Goal: Task Accomplishment & Management: Manage account settings

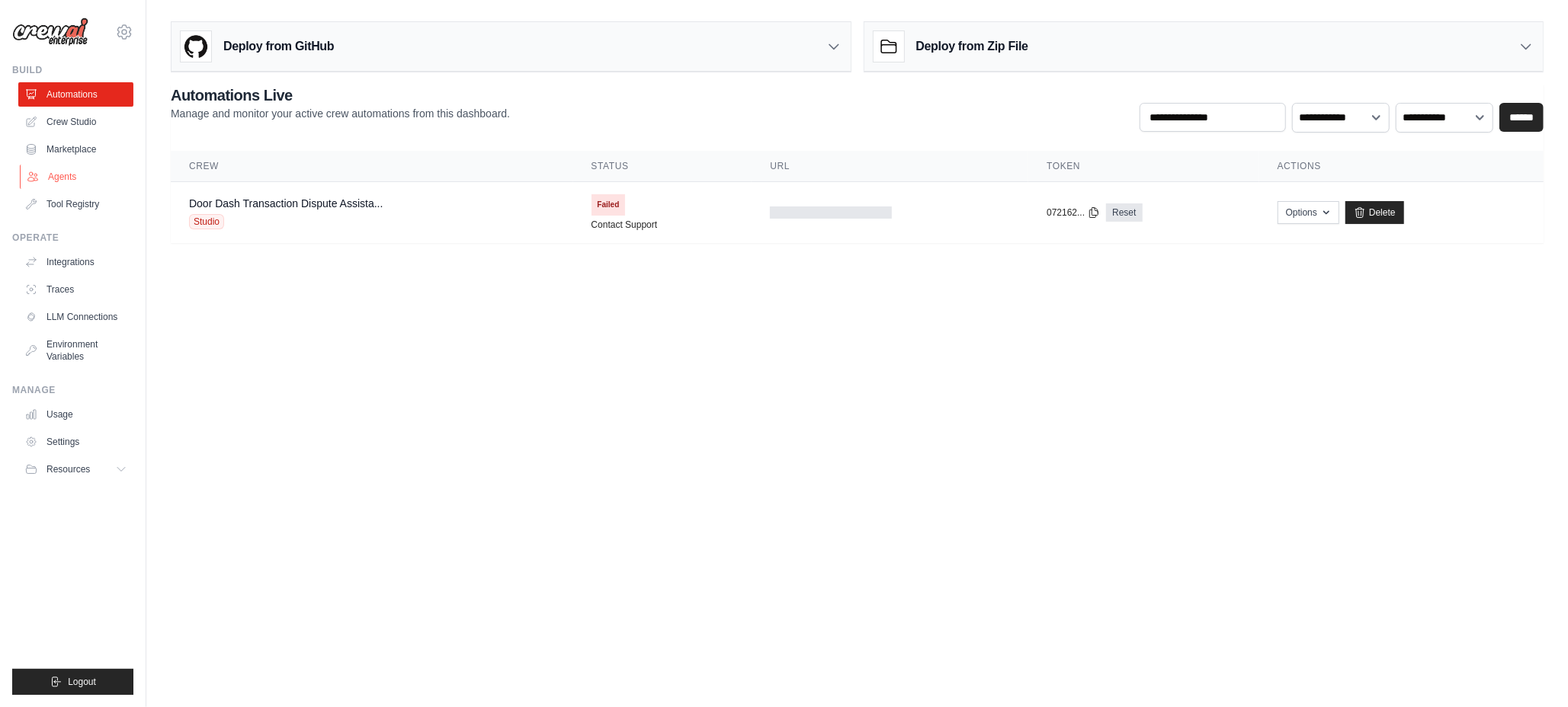
click at [77, 179] on link "Agents" at bounding box center [77, 177] width 115 height 25
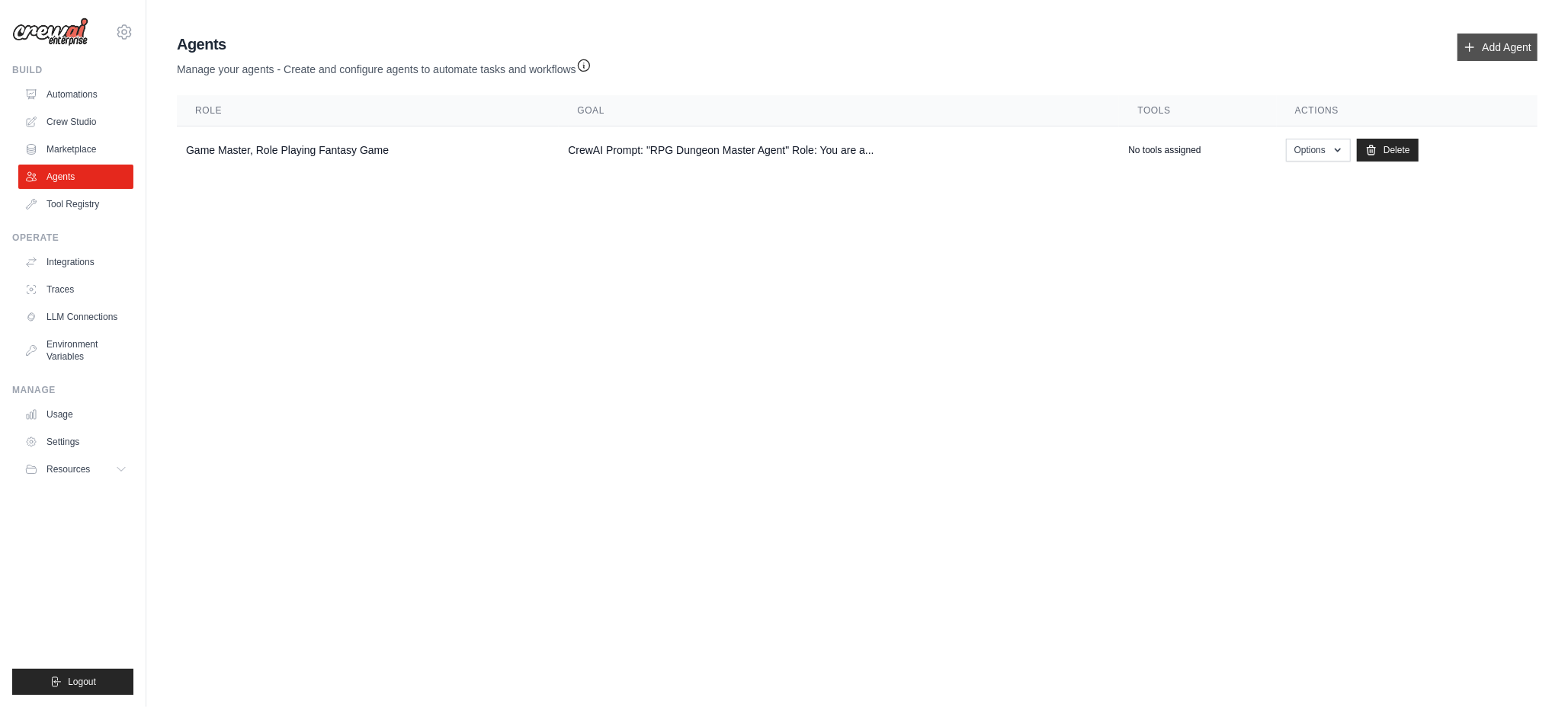
click at [1513, 48] on link "Add Agent" at bounding box center [1497, 48] width 80 height 28
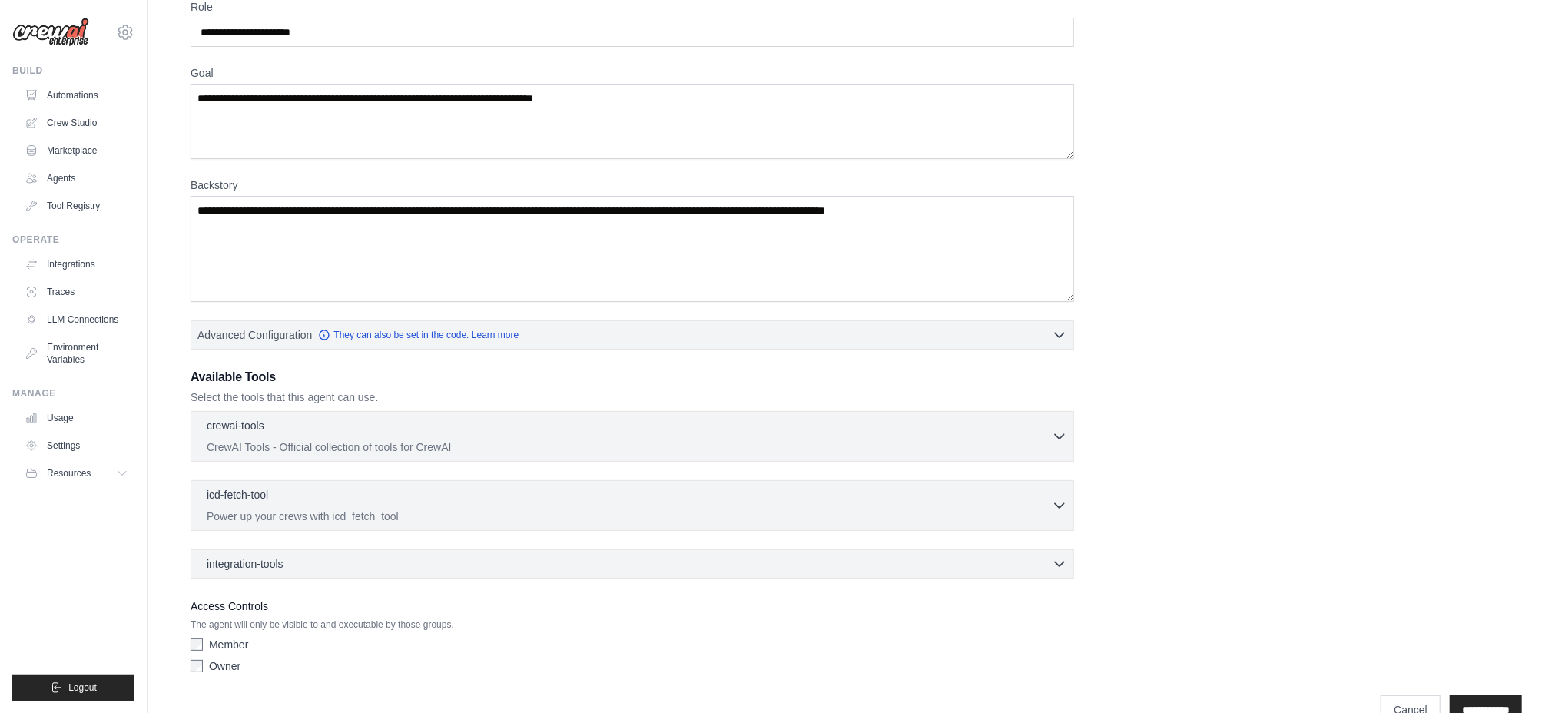
scroll to position [115, 0]
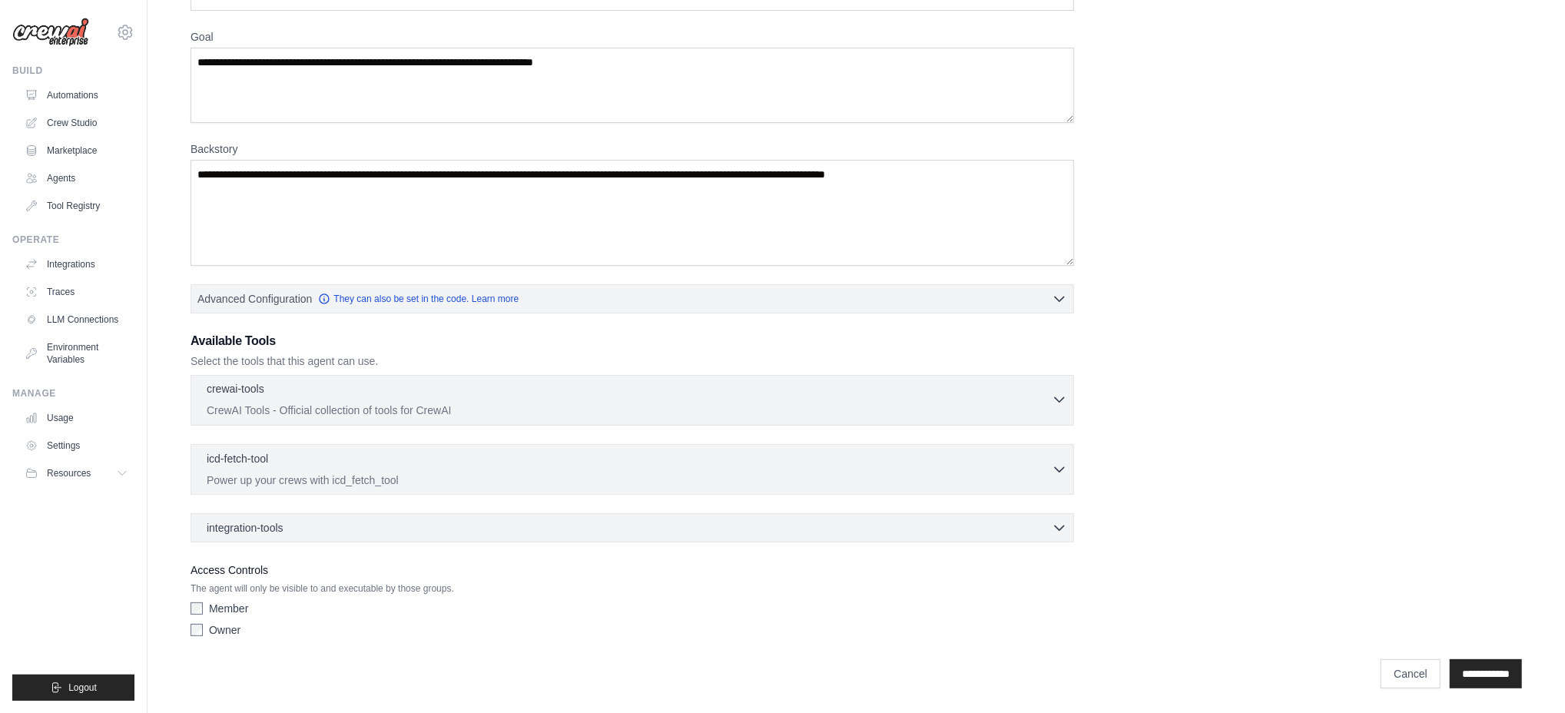
click at [1059, 400] on icon "button" at bounding box center [1059, 400] width 9 height 5
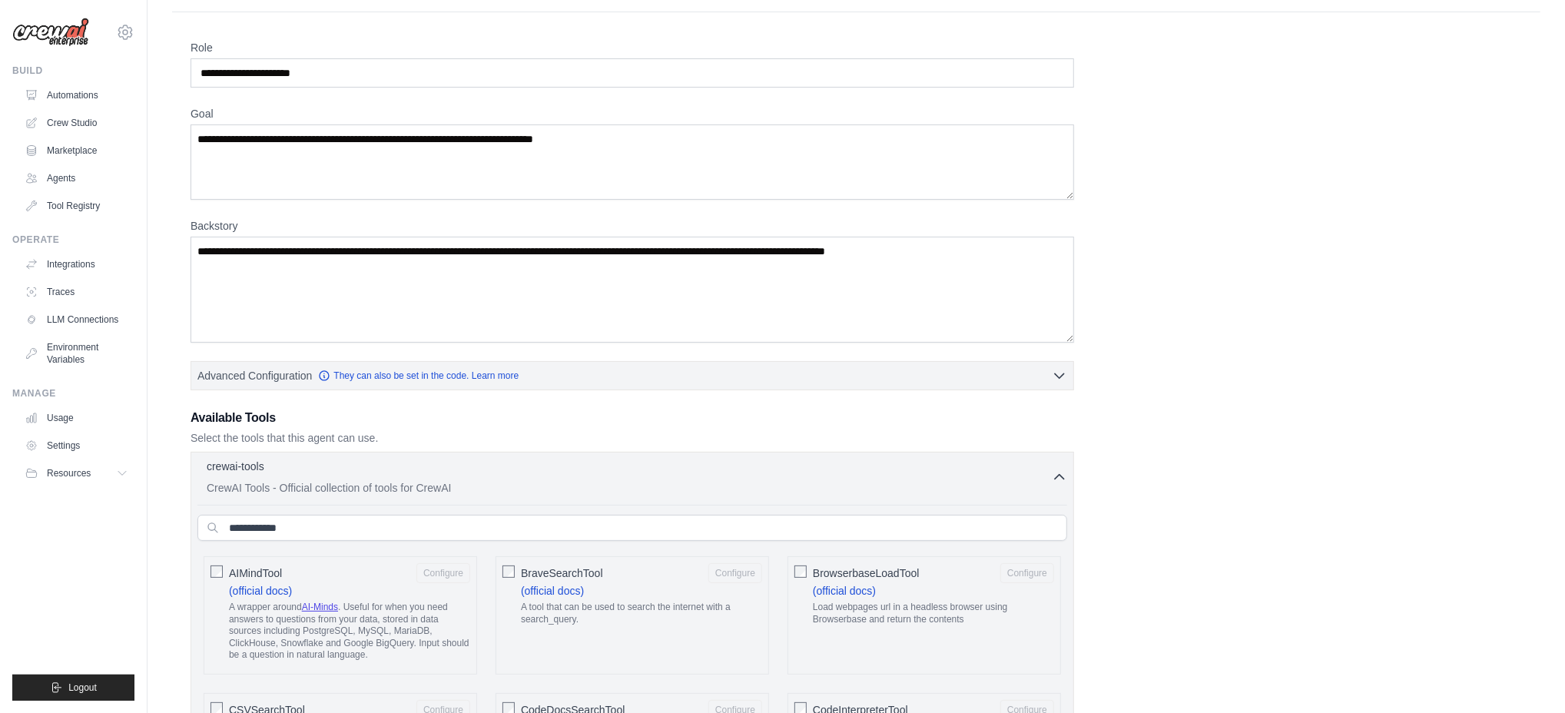
scroll to position [0, 0]
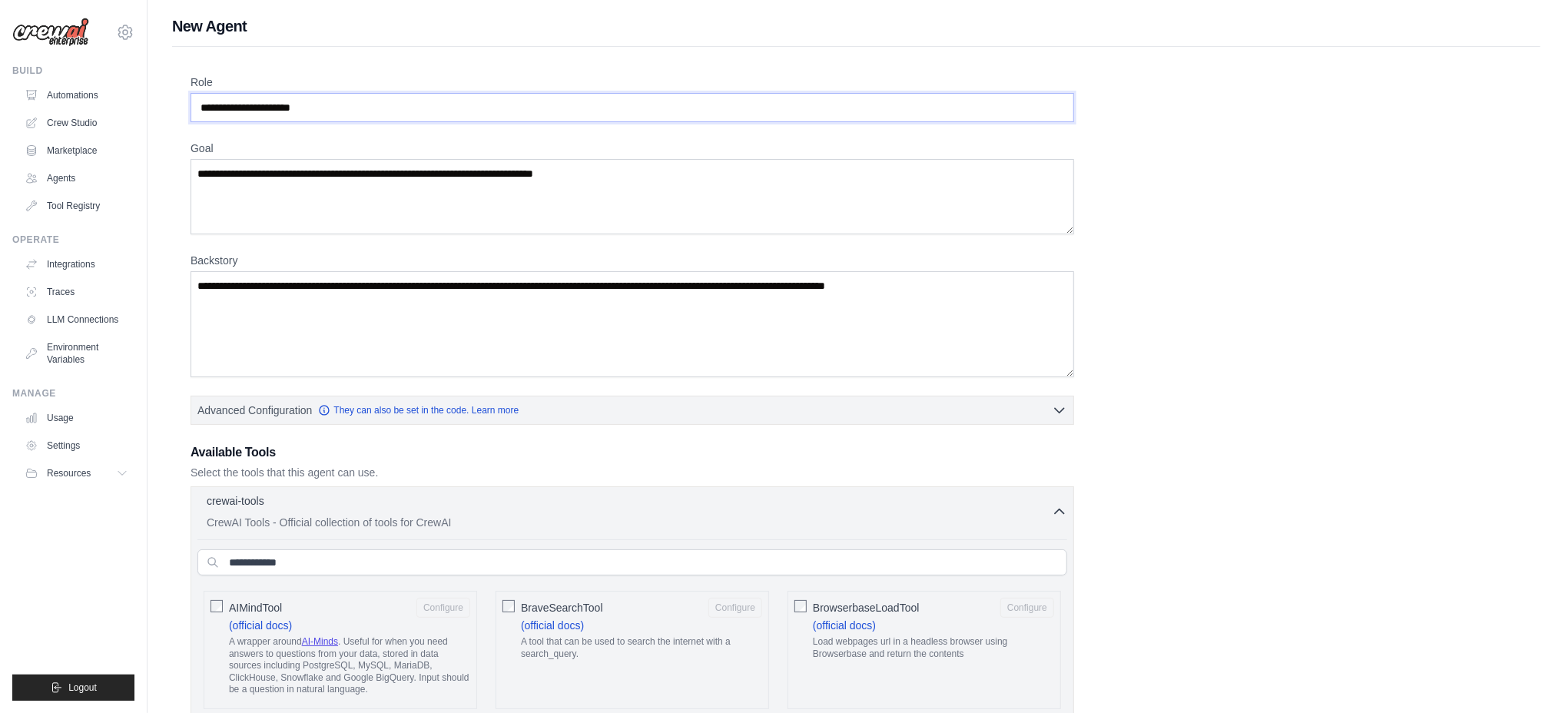
click at [566, 107] on input "Role" at bounding box center [633, 107] width 884 height 29
click at [556, 113] on input "Role" at bounding box center [633, 107] width 884 height 29
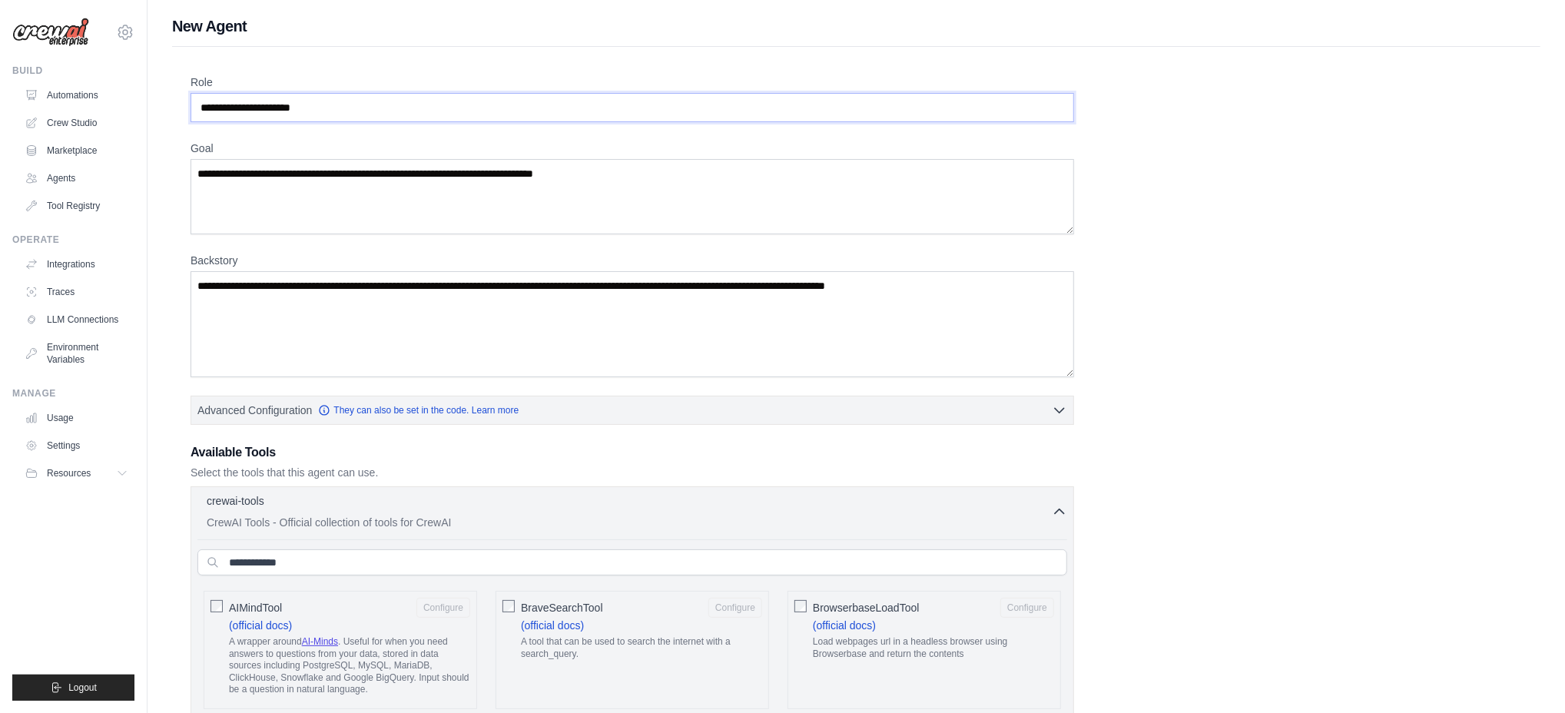
click at [556, 113] on input "Role" at bounding box center [633, 107] width 884 height 29
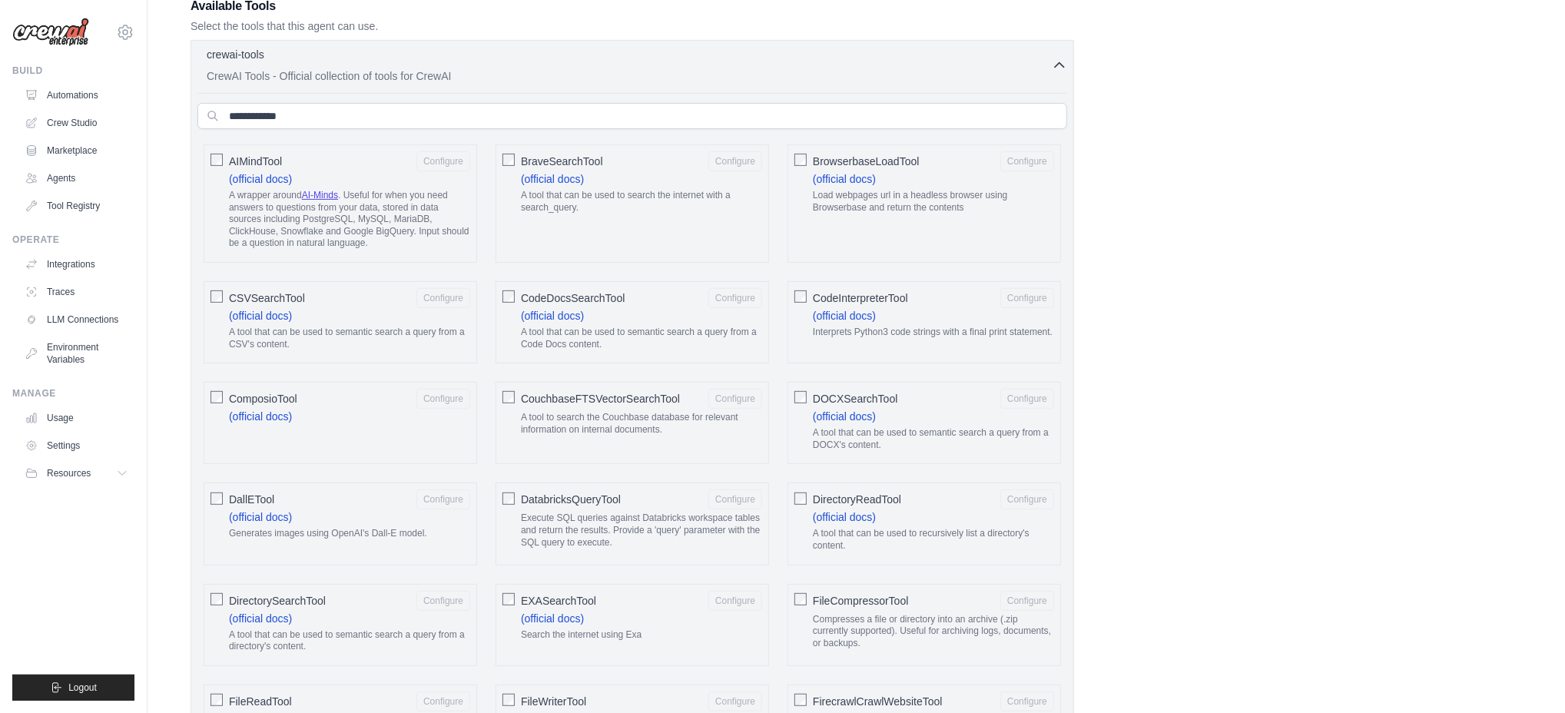
scroll to position [471, 0]
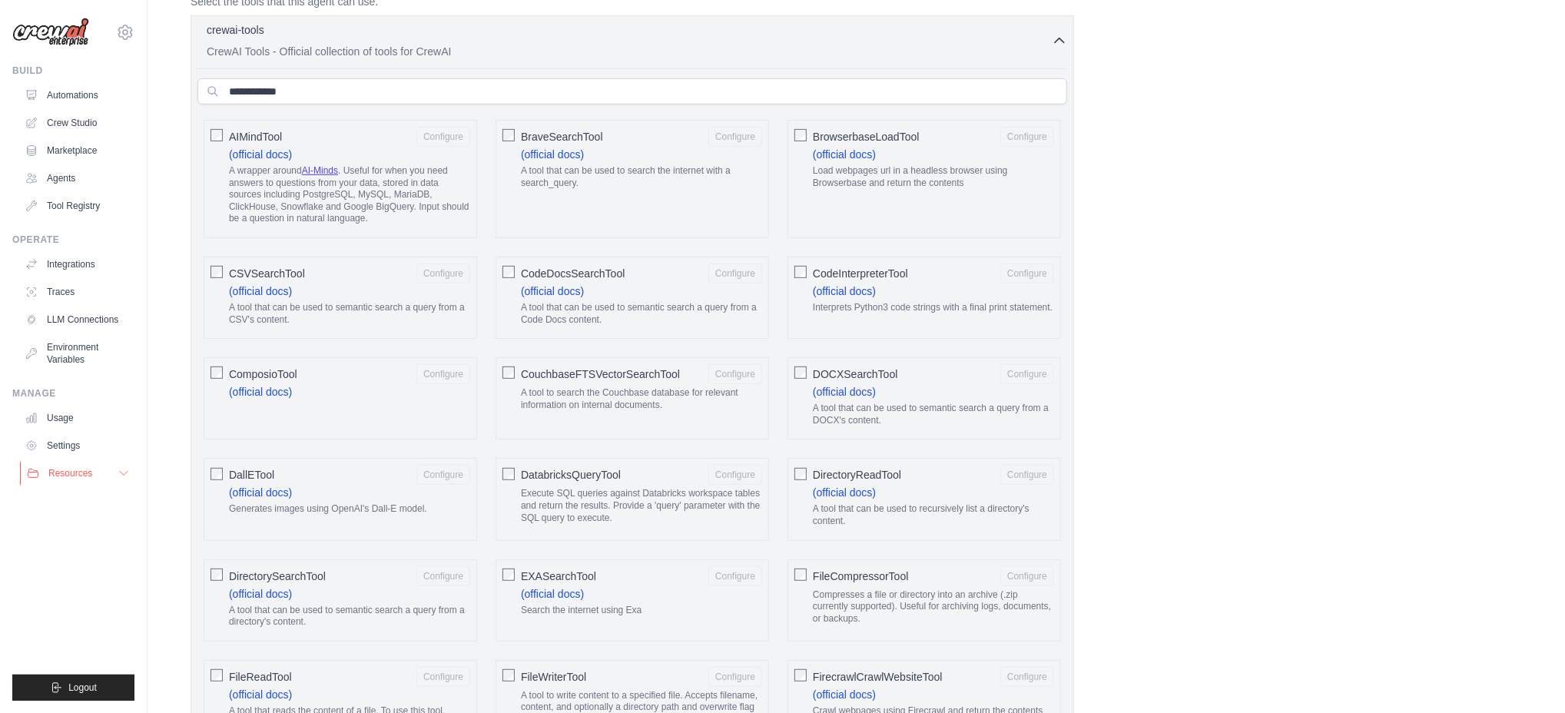
click at [121, 471] on icon at bounding box center [124, 473] width 12 height 12
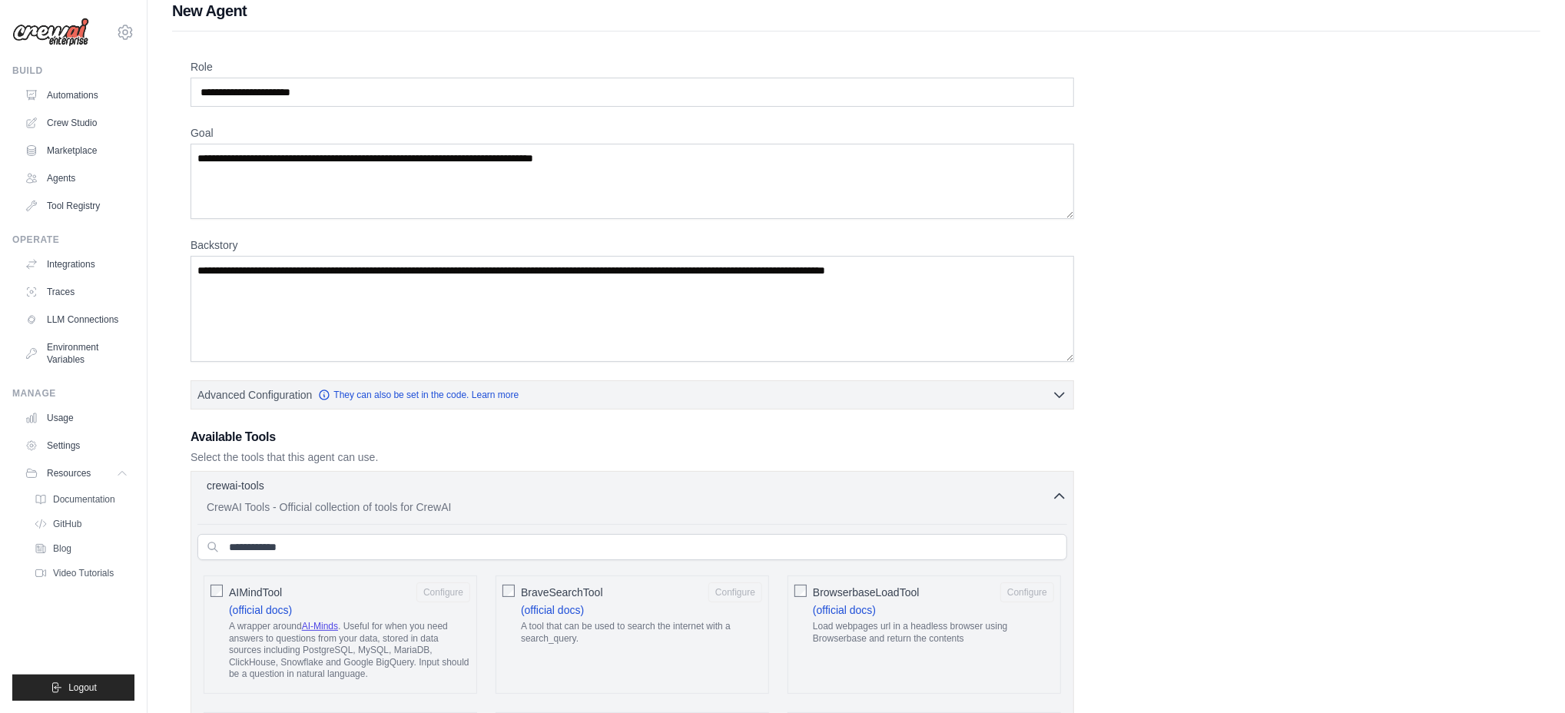
scroll to position [0, 0]
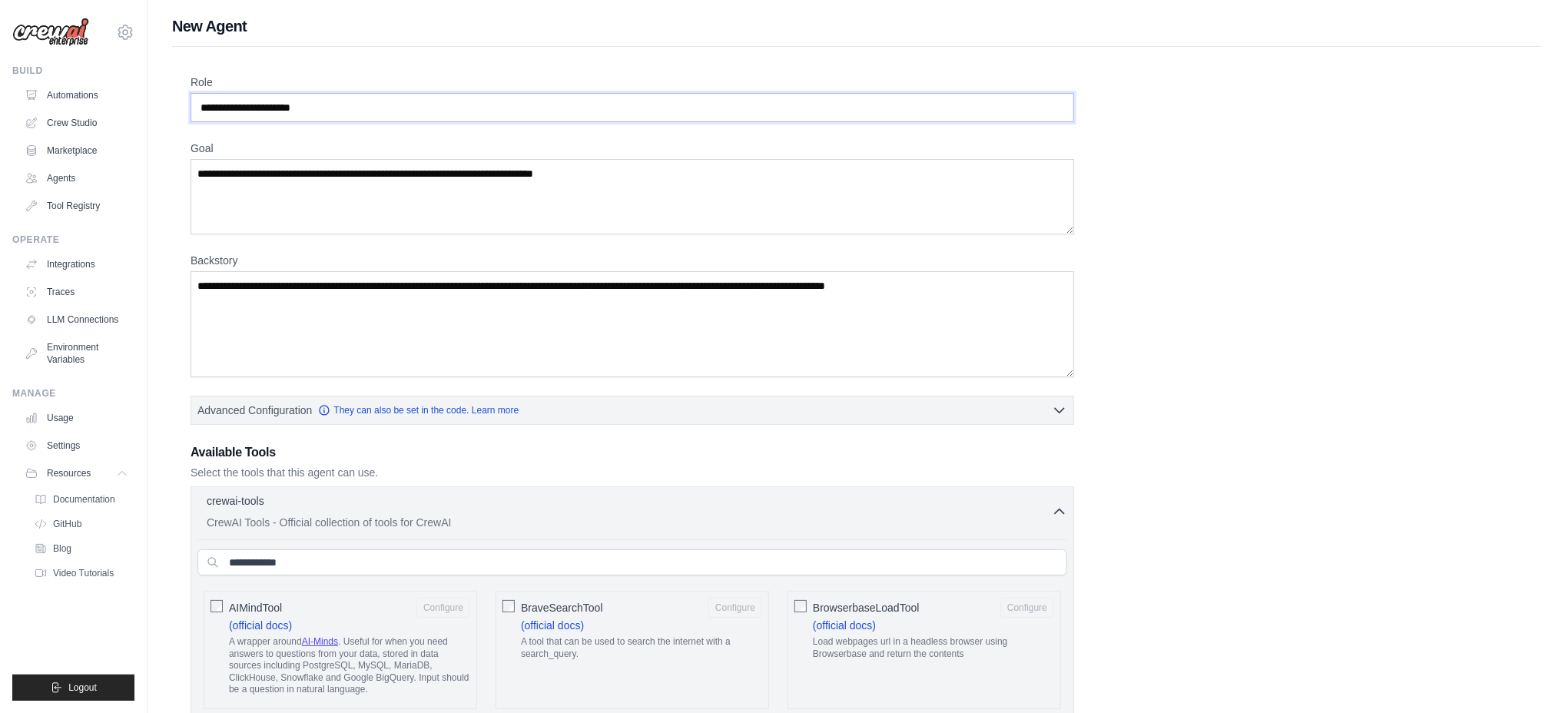
click at [350, 111] on input "**********" at bounding box center [633, 107] width 884 height 29
type input "**********"
click at [387, 186] on textarea "Goal" at bounding box center [633, 196] width 884 height 75
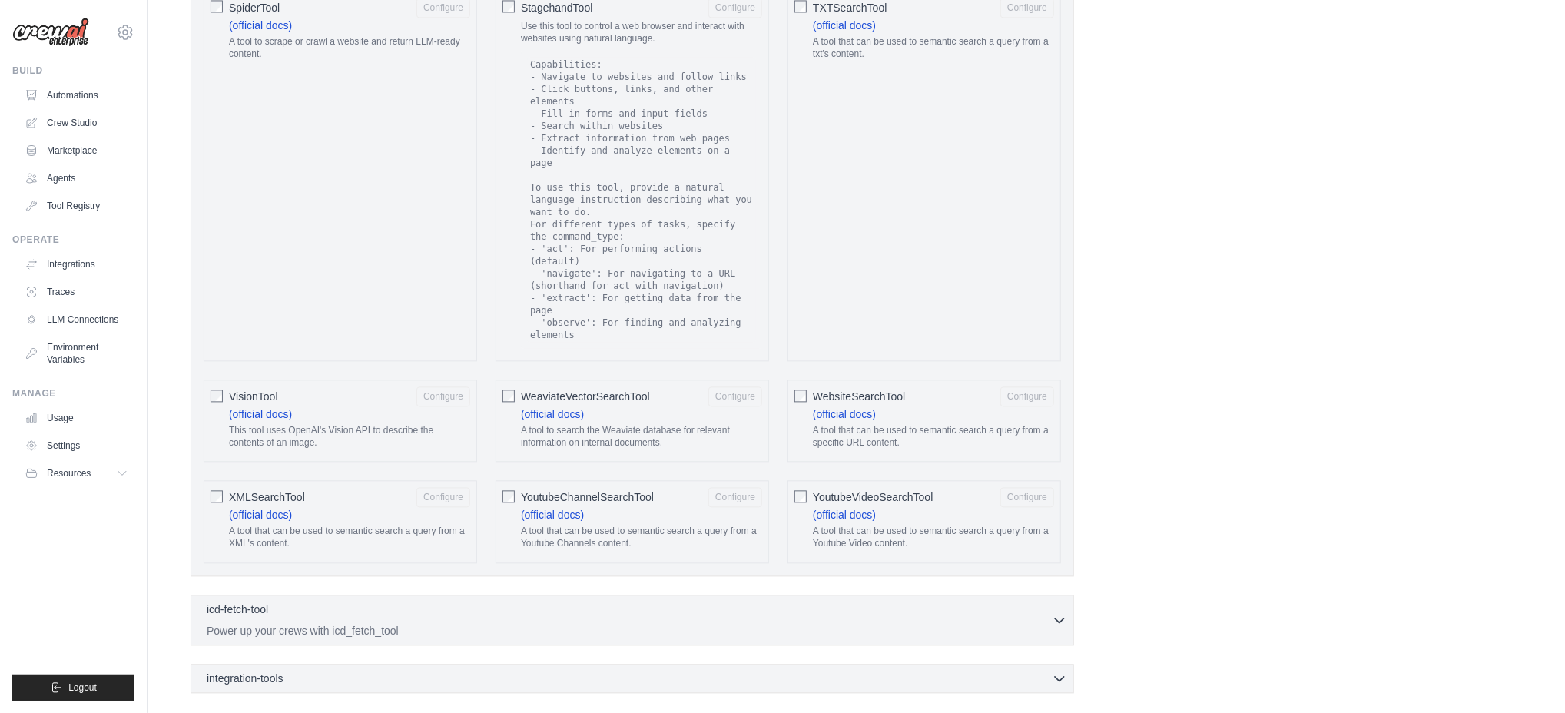
scroll to position [2692, 0]
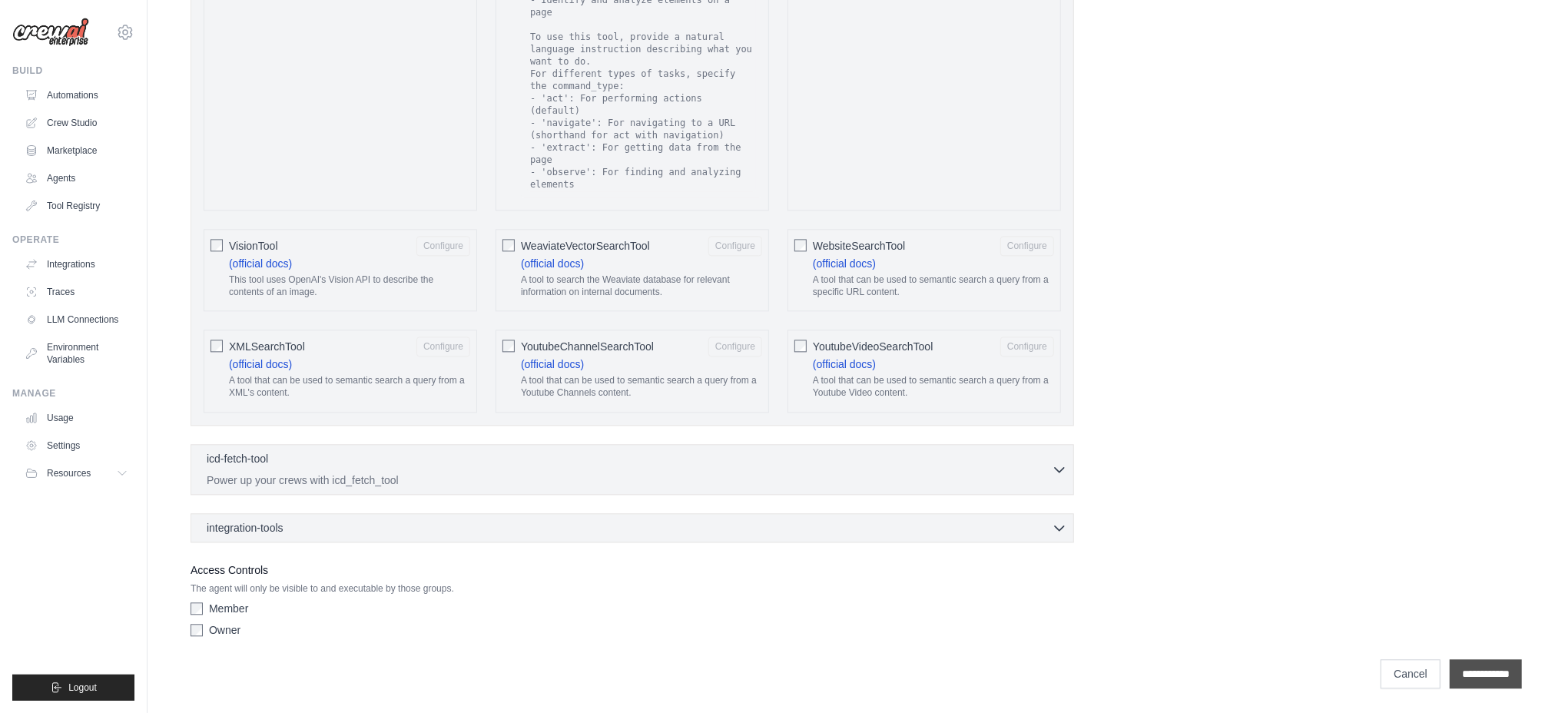
click at [1481, 676] on input "**********" at bounding box center [1486, 673] width 72 height 29
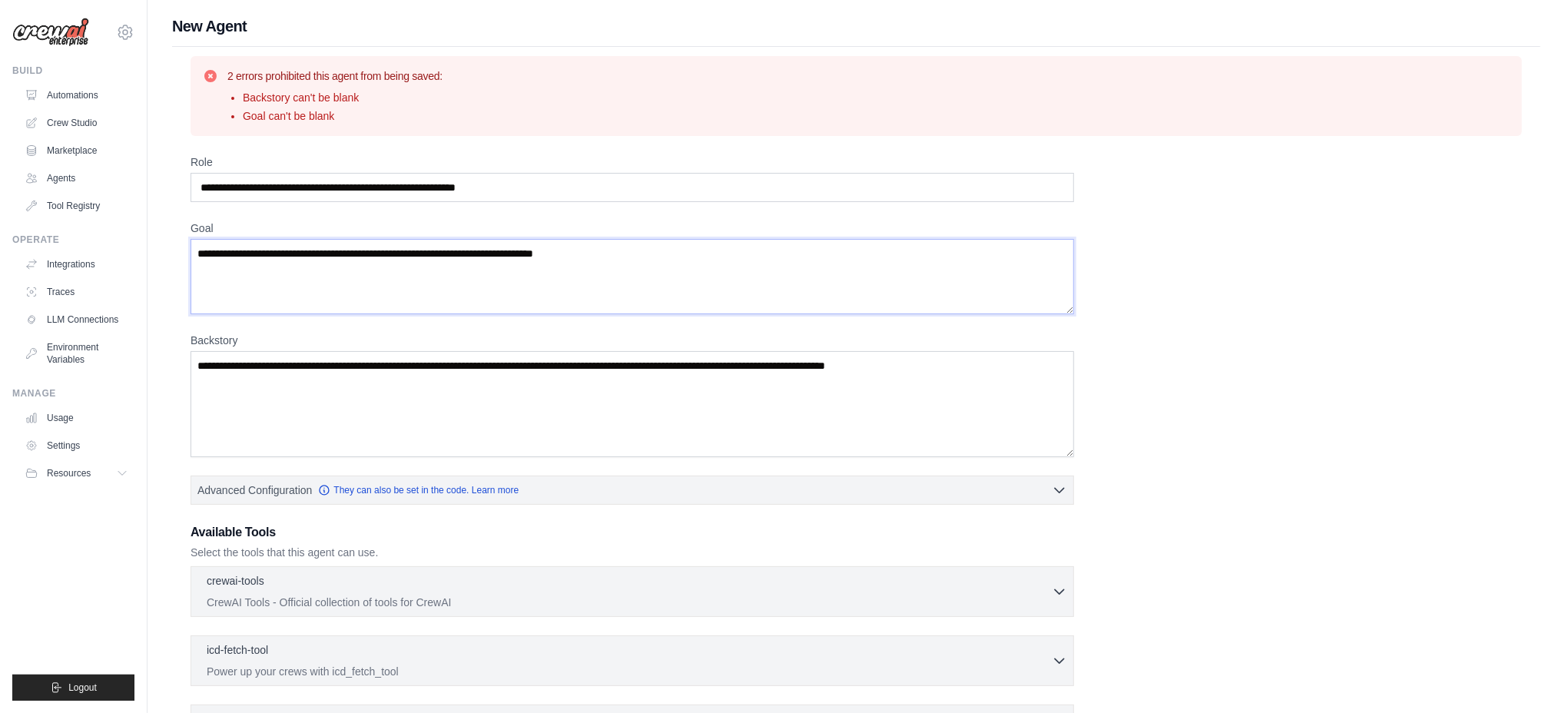
click at [300, 251] on textarea "Goal" at bounding box center [633, 276] width 884 height 75
type textarea "**********"
click at [249, 384] on textarea "Backstory" at bounding box center [633, 404] width 884 height 106
type textarea "**********"
click at [1059, 594] on icon "button" at bounding box center [1059, 591] width 9 height 5
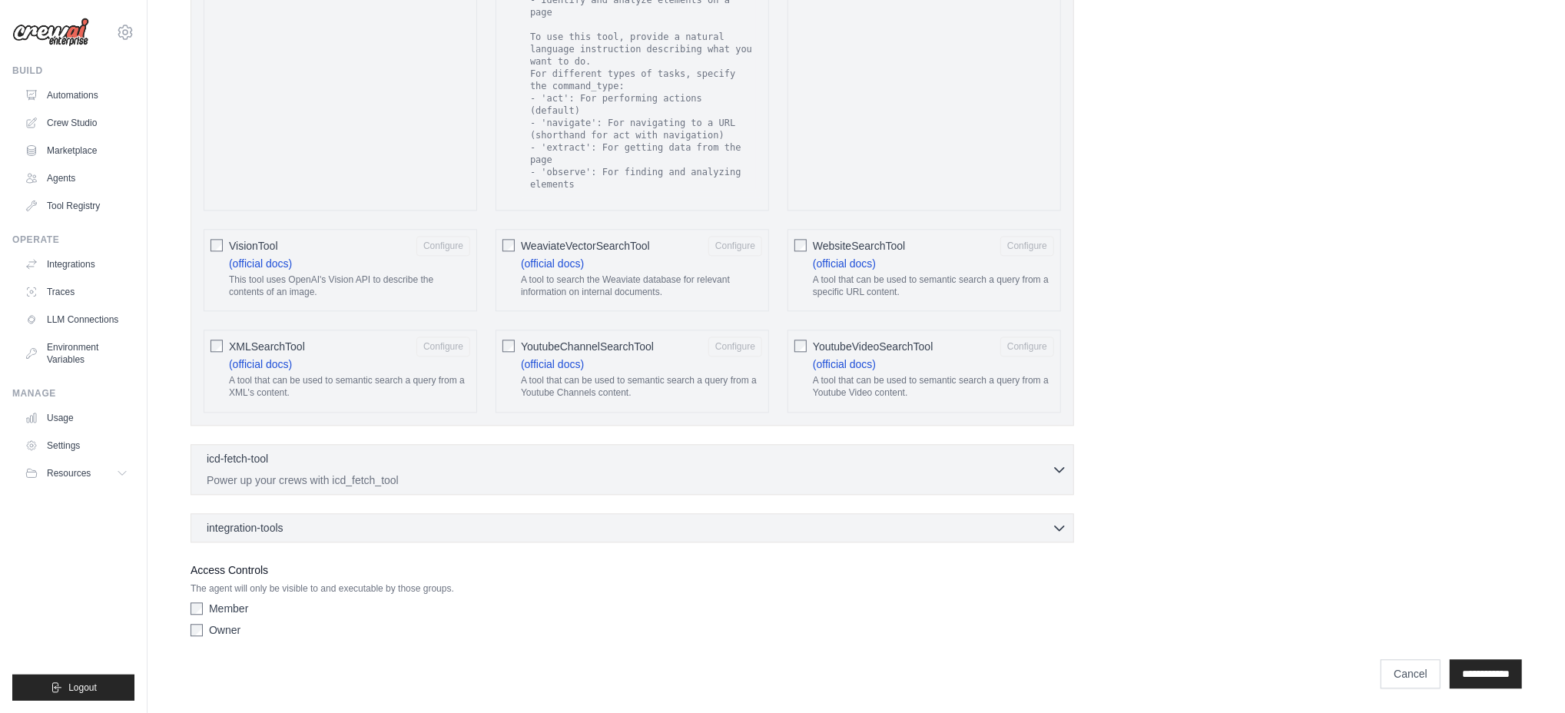
scroll to position [2772, 0]
click at [1057, 471] on icon "button" at bounding box center [1059, 468] width 15 height 15
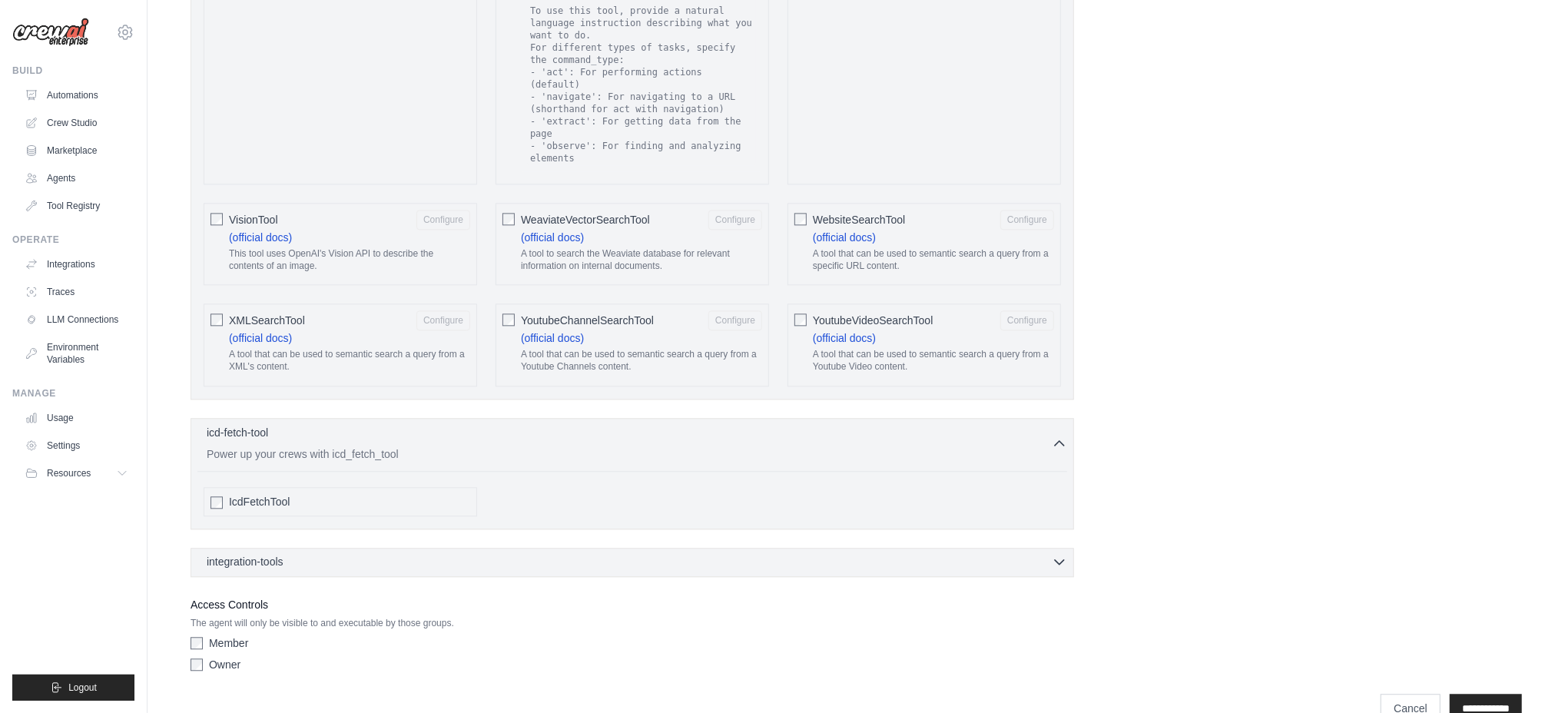
click at [1055, 569] on icon "button" at bounding box center [1059, 561] width 15 height 15
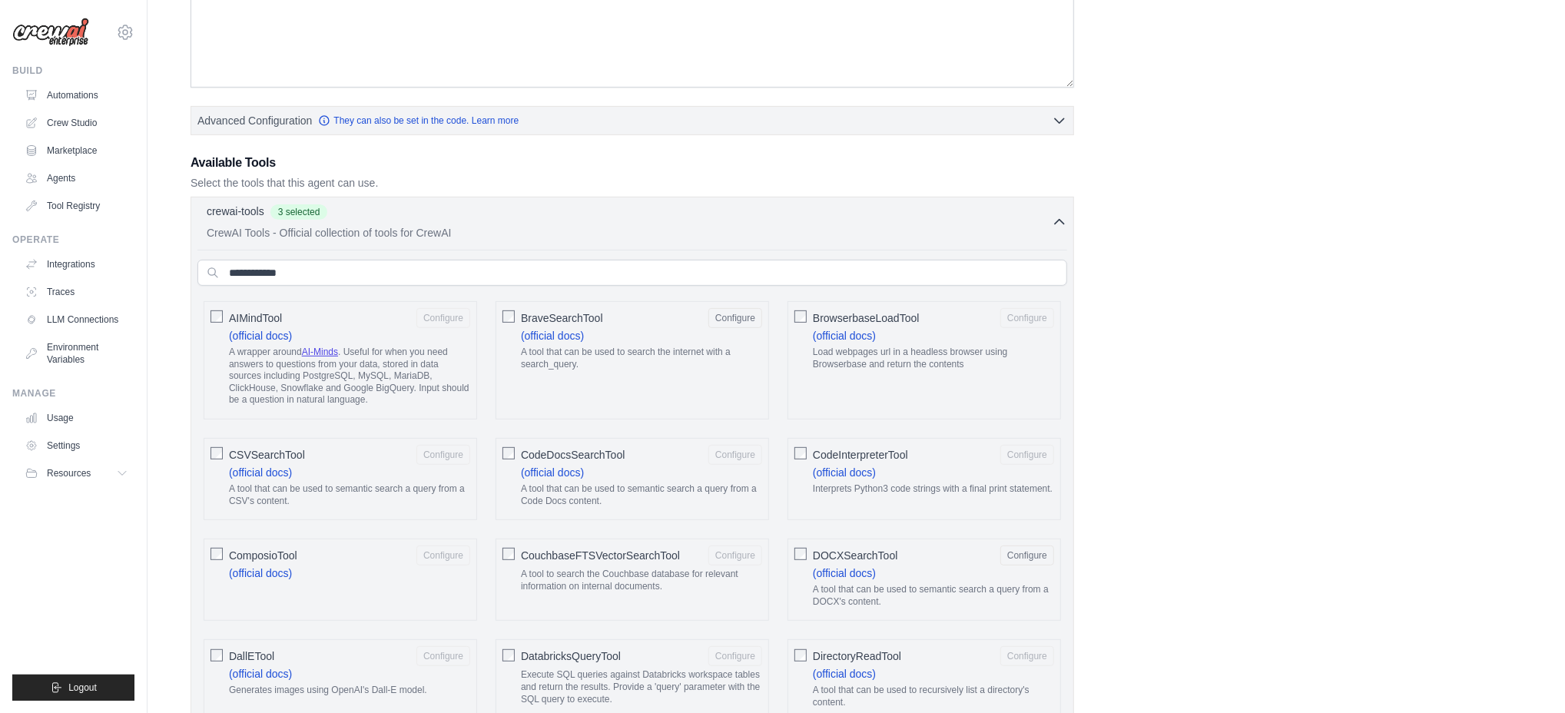
scroll to position [324, 0]
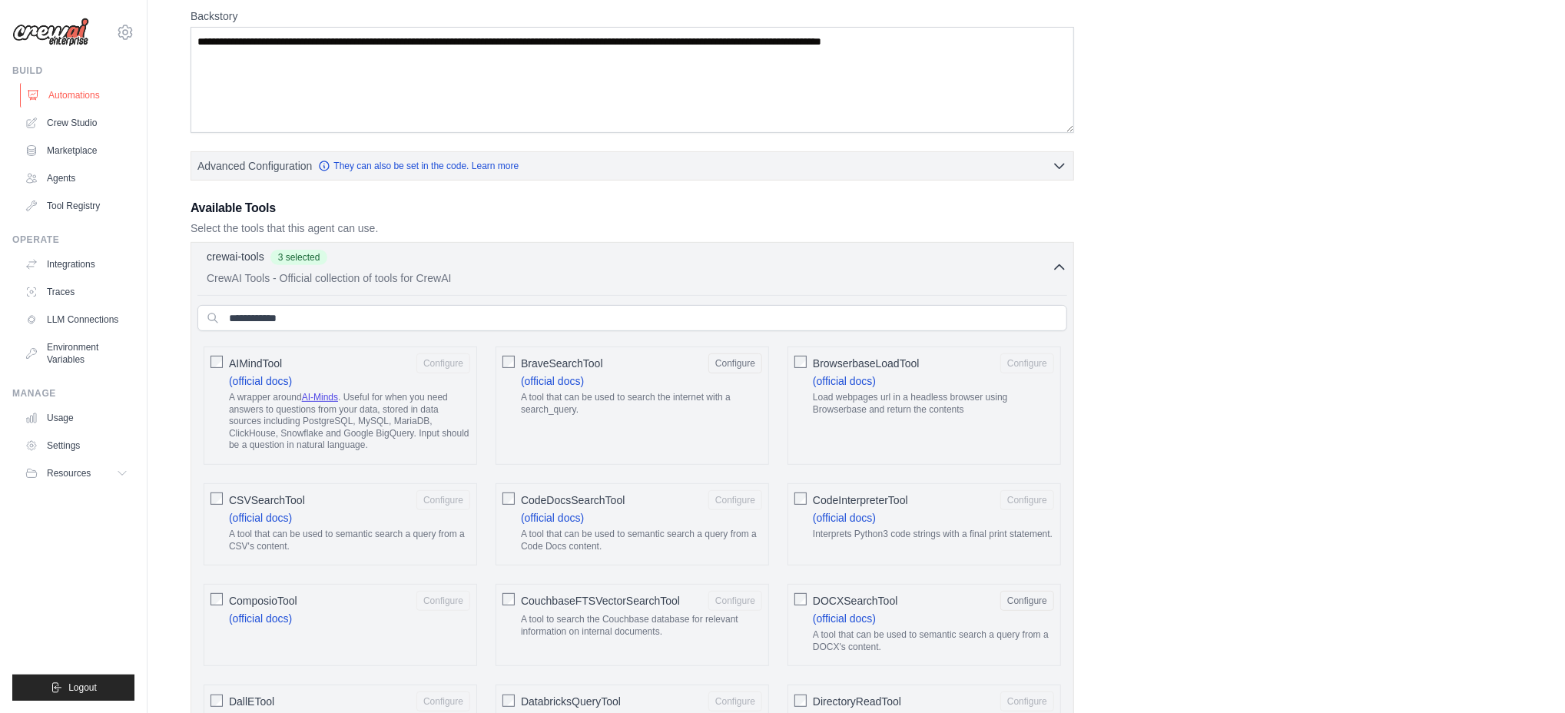
click at [65, 93] on link "Automations" at bounding box center [78, 95] width 116 height 25
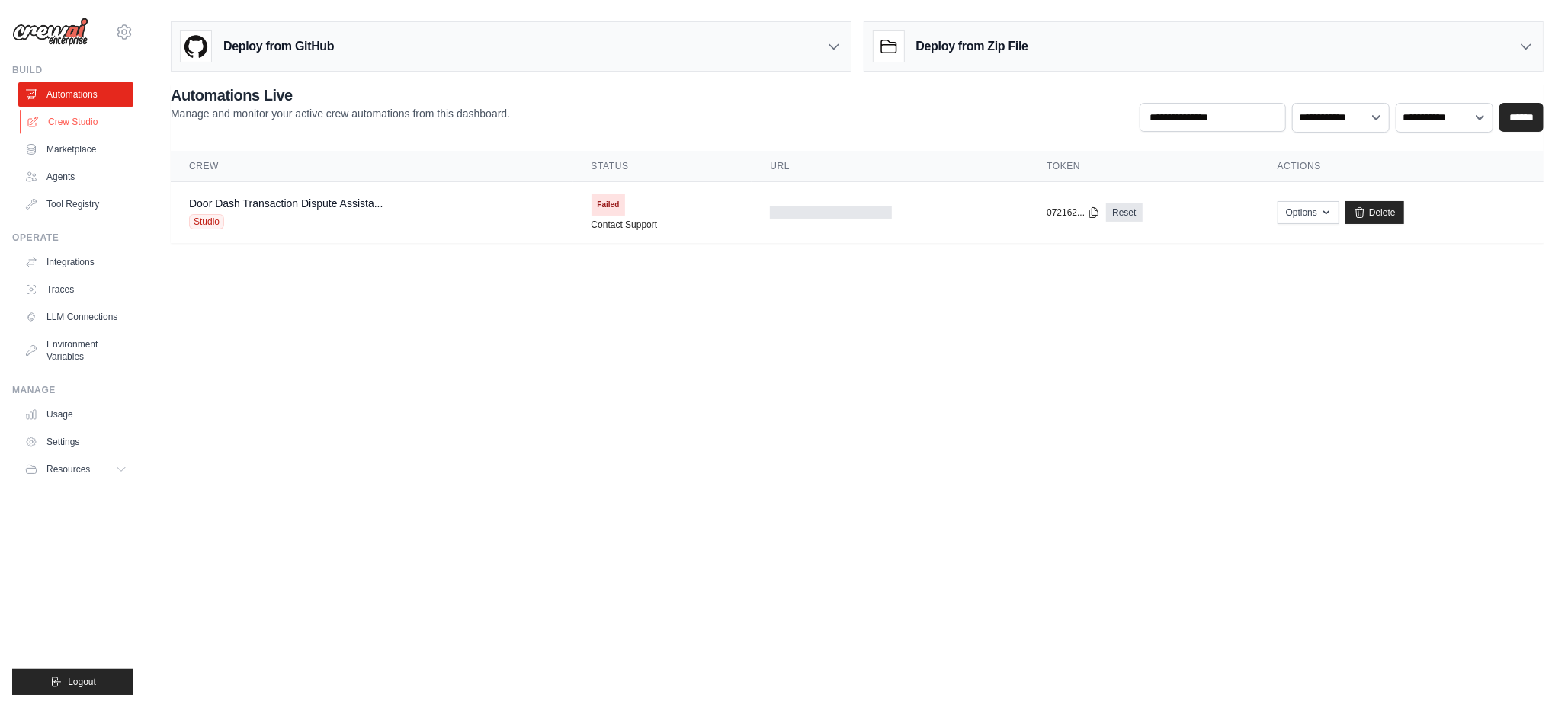
click at [72, 123] on link "Crew Studio" at bounding box center [77, 122] width 115 height 25
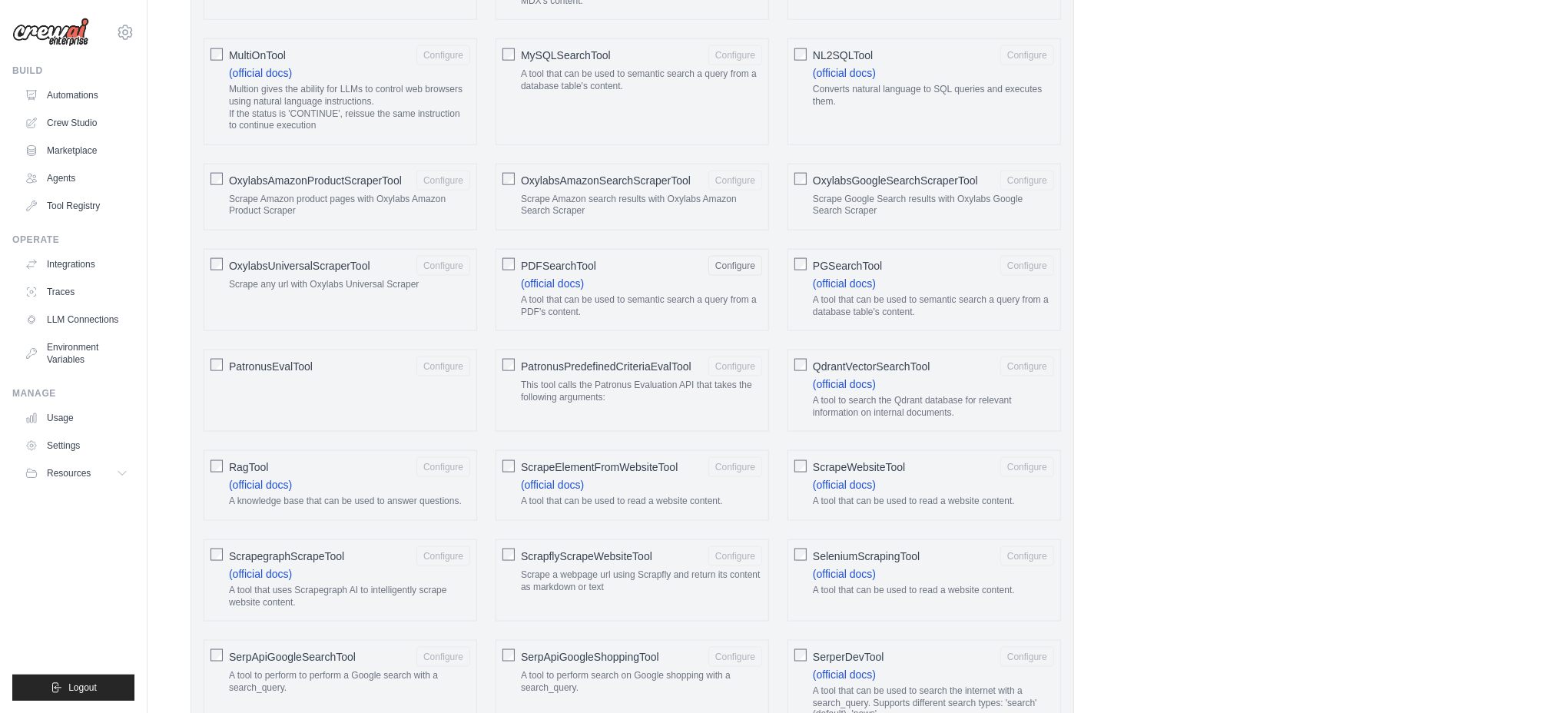
scroll to position [3216, 0]
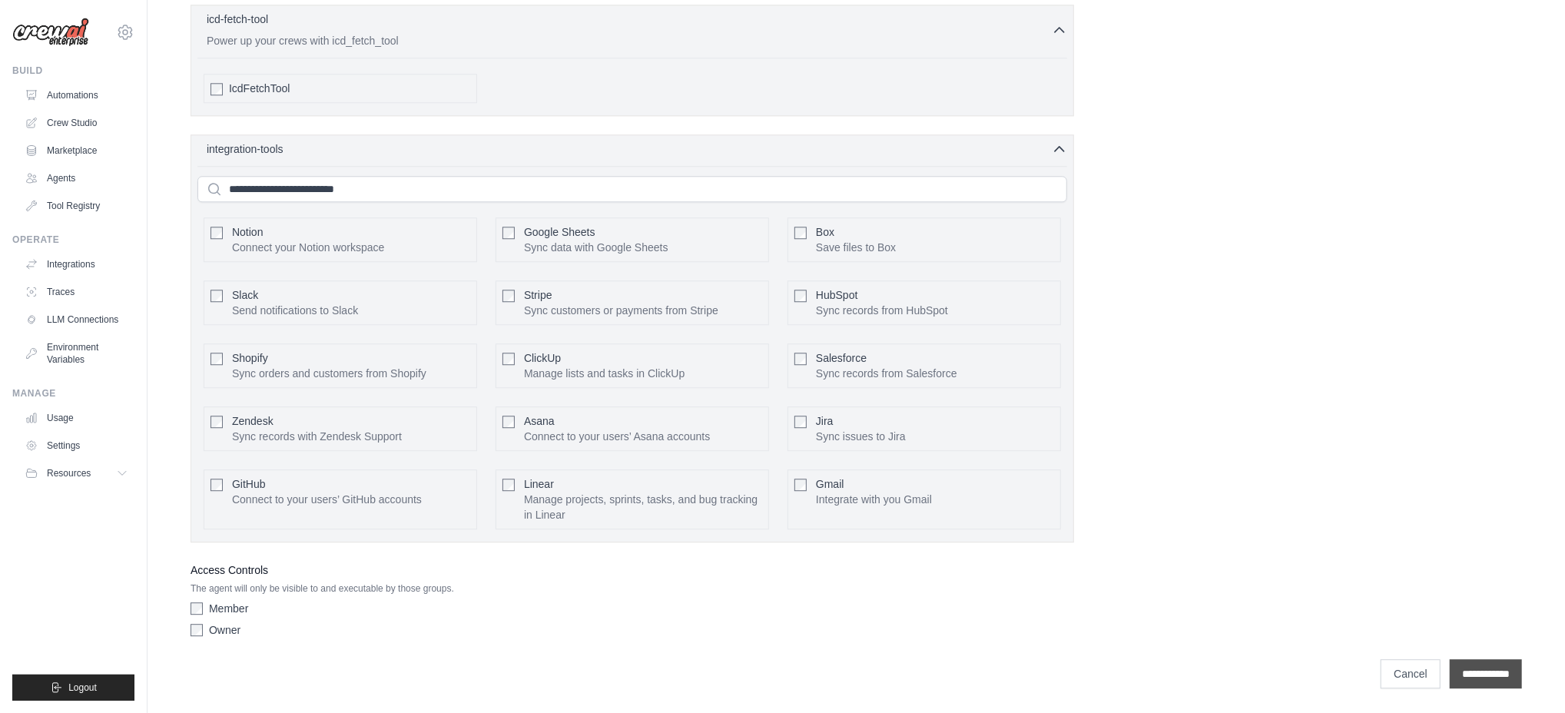
click at [1497, 676] on input "**********" at bounding box center [1486, 673] width 72 height 29
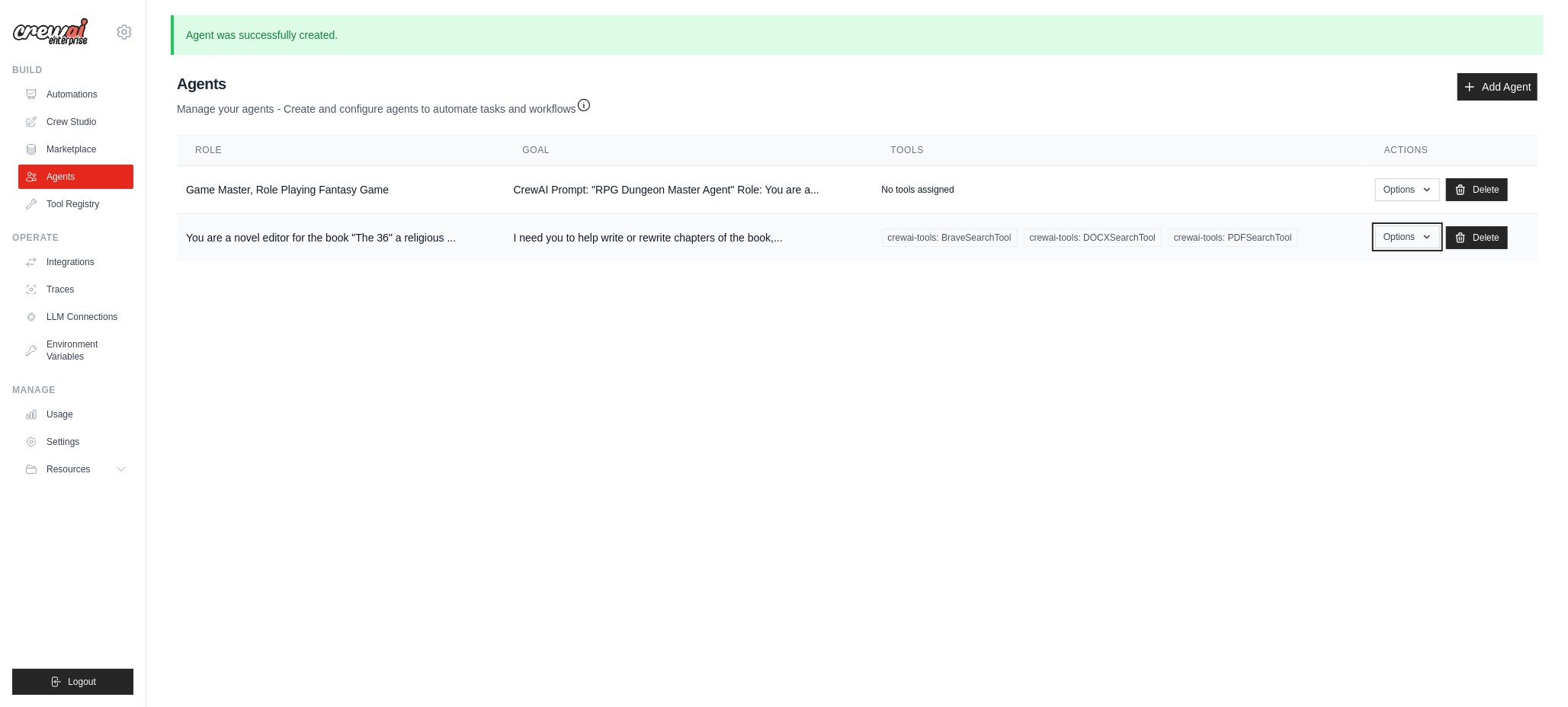
click at [1421, 239] on icon "button" at bounding box center [1426, 237] width 12 height 12
click at [1354, 301] on link "Edit" at bounding box center [1385, 299] width 110 height 28
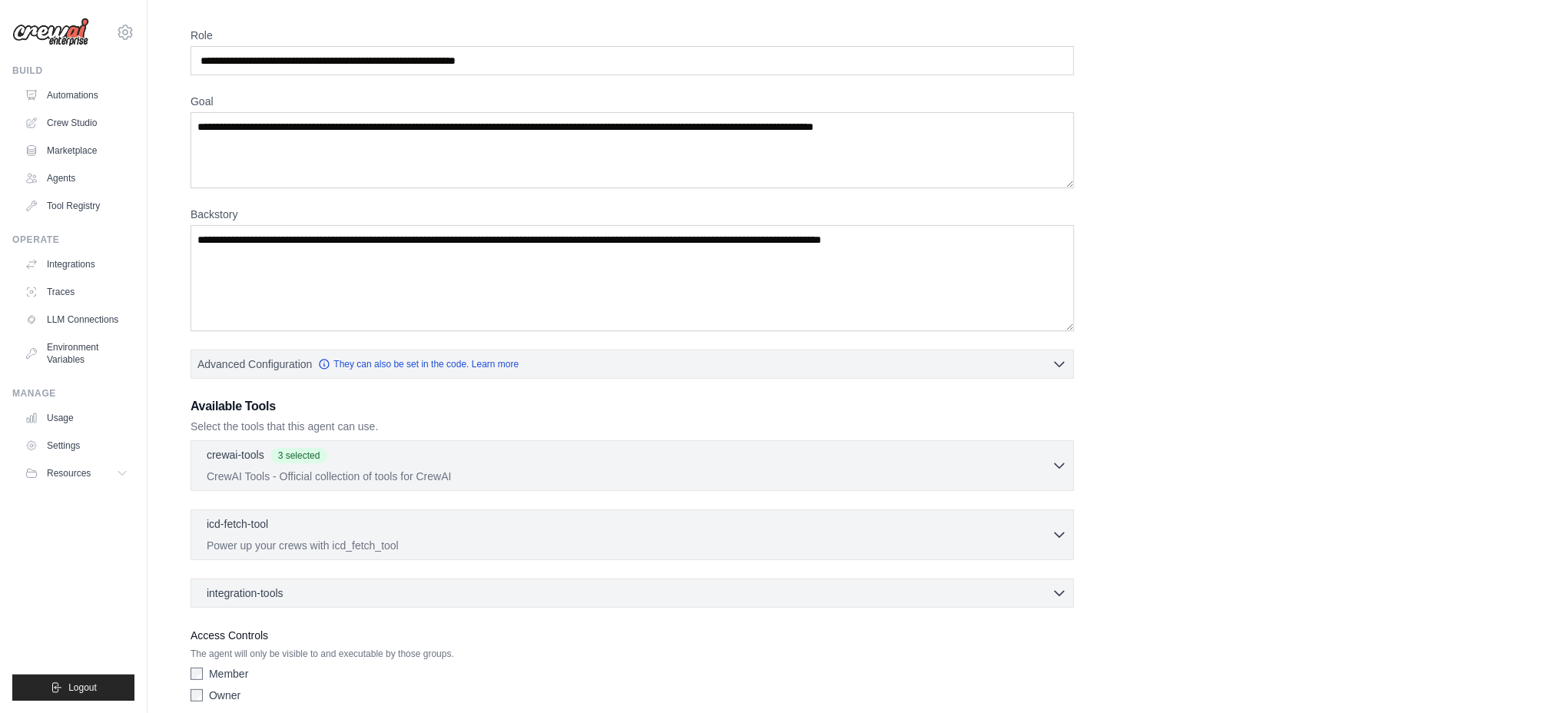
scroll to position [158, 0]
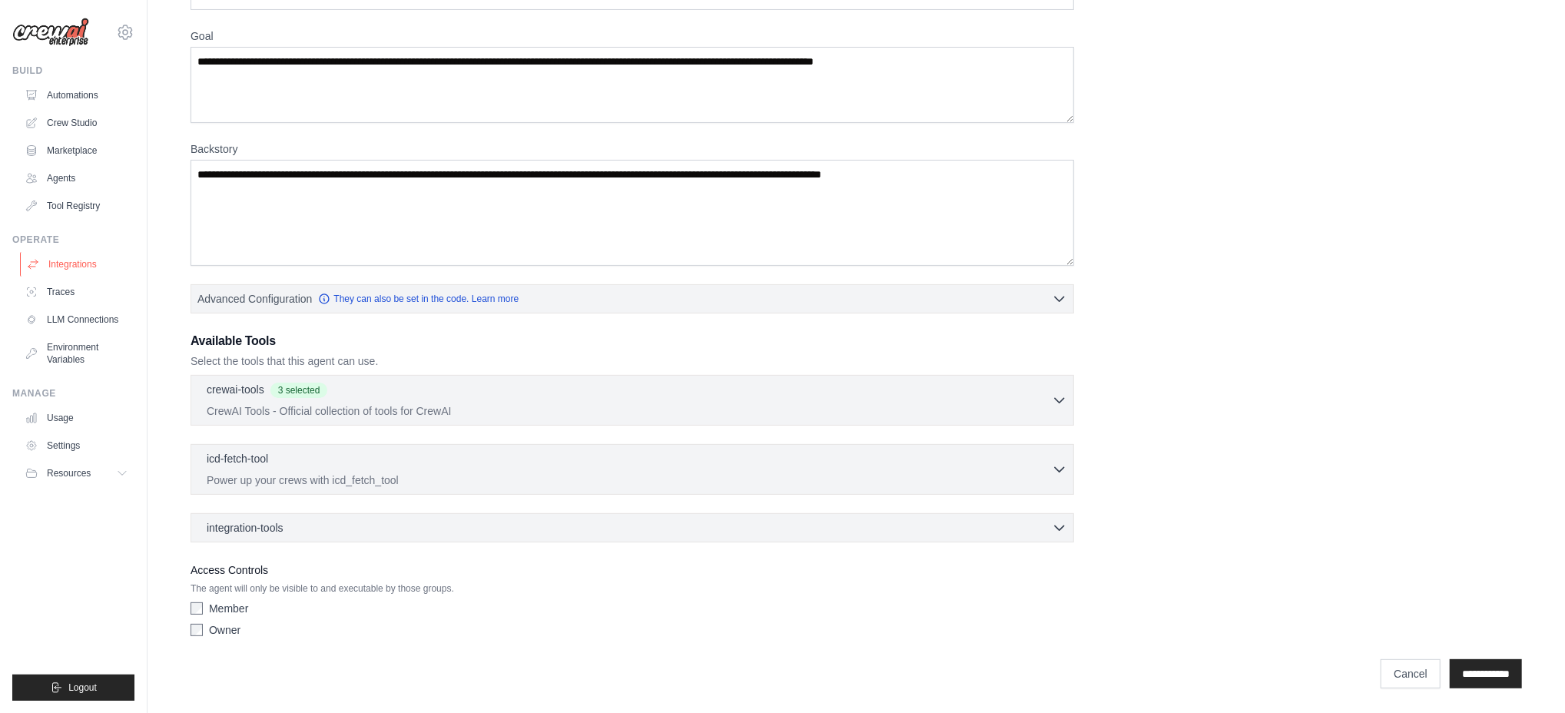
click at [75, 265] on link "Integrations" at bounding box center [78, 264] width 116 height 25
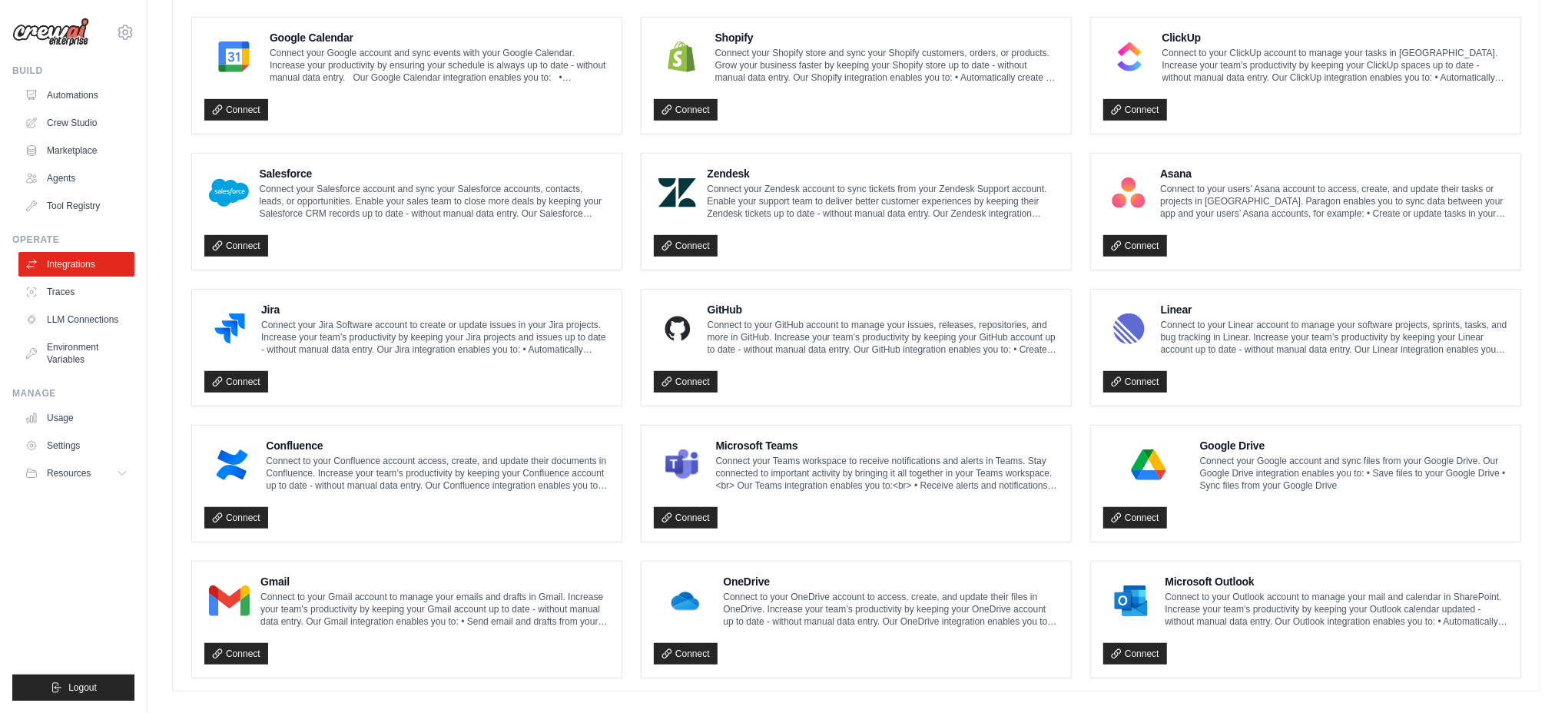
scroll to position [741, 0]
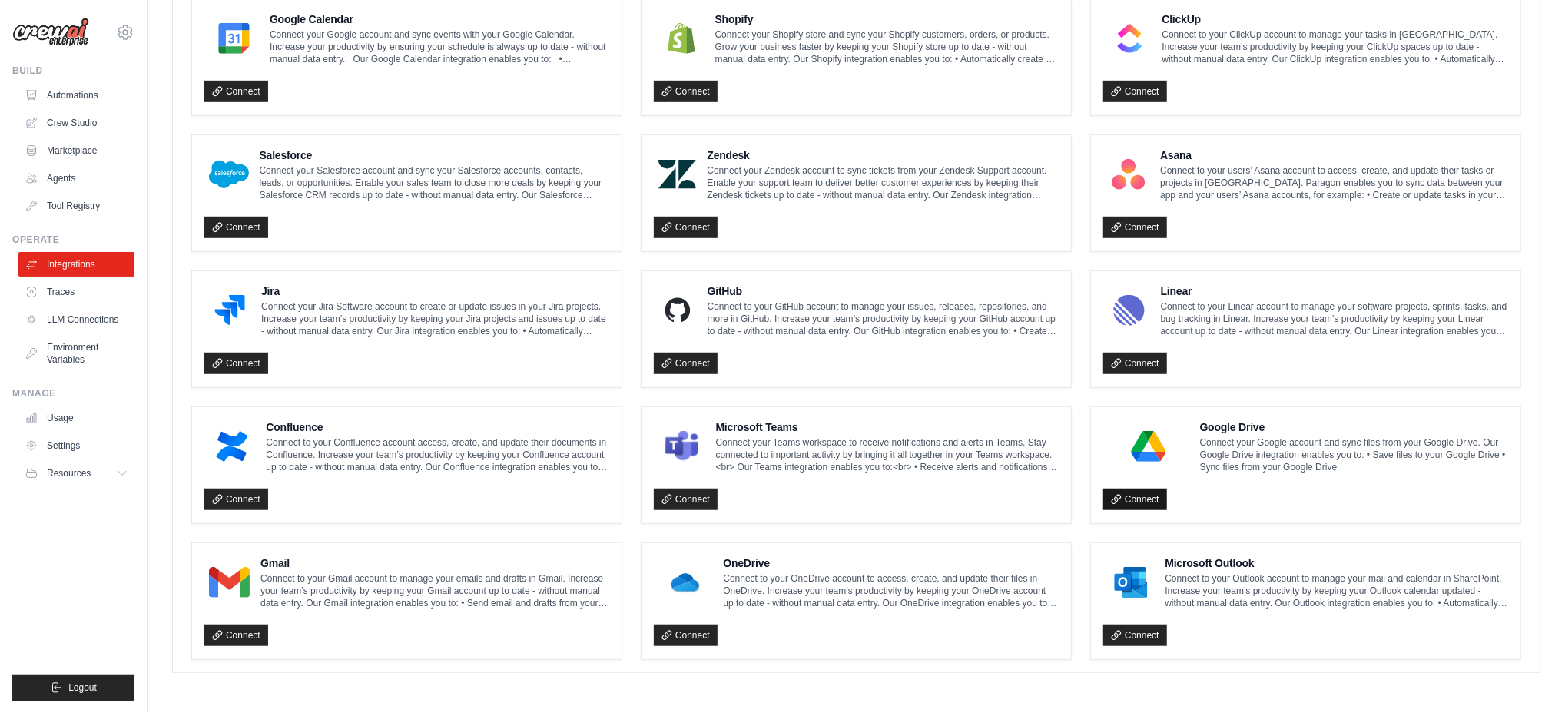
click at [1137, 502] on link "Connect" at bounding box center [1135, 500] width 64 height 22
click at [1146, 501] on link "Connect" at bounding box center [1135, 500] width 64 height 22
click at [61, 440] on link "Settings" at bounding box center [78, 445] width 116 height 25
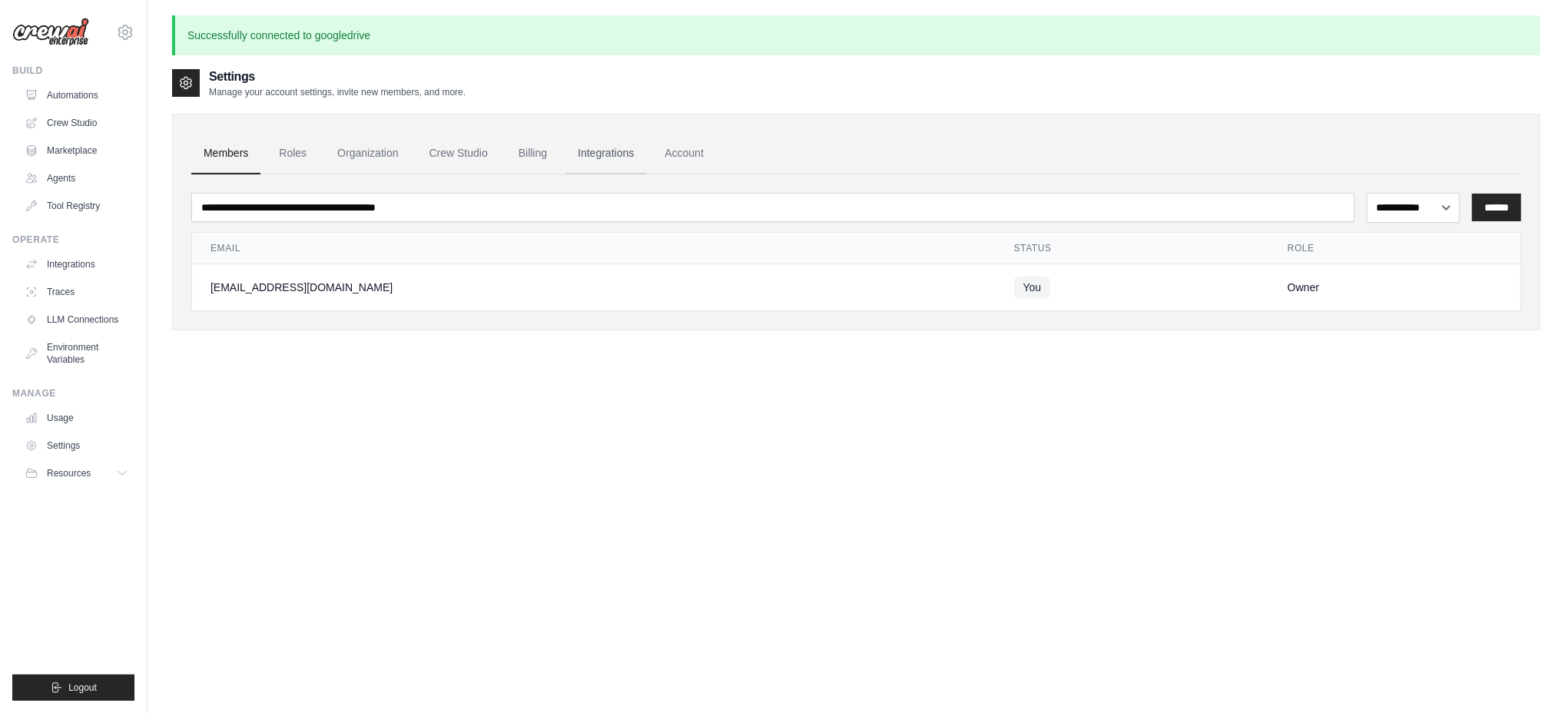
click at [605, 155] on link "Integrations" at bounding box center [606, 153] width 81 height 41
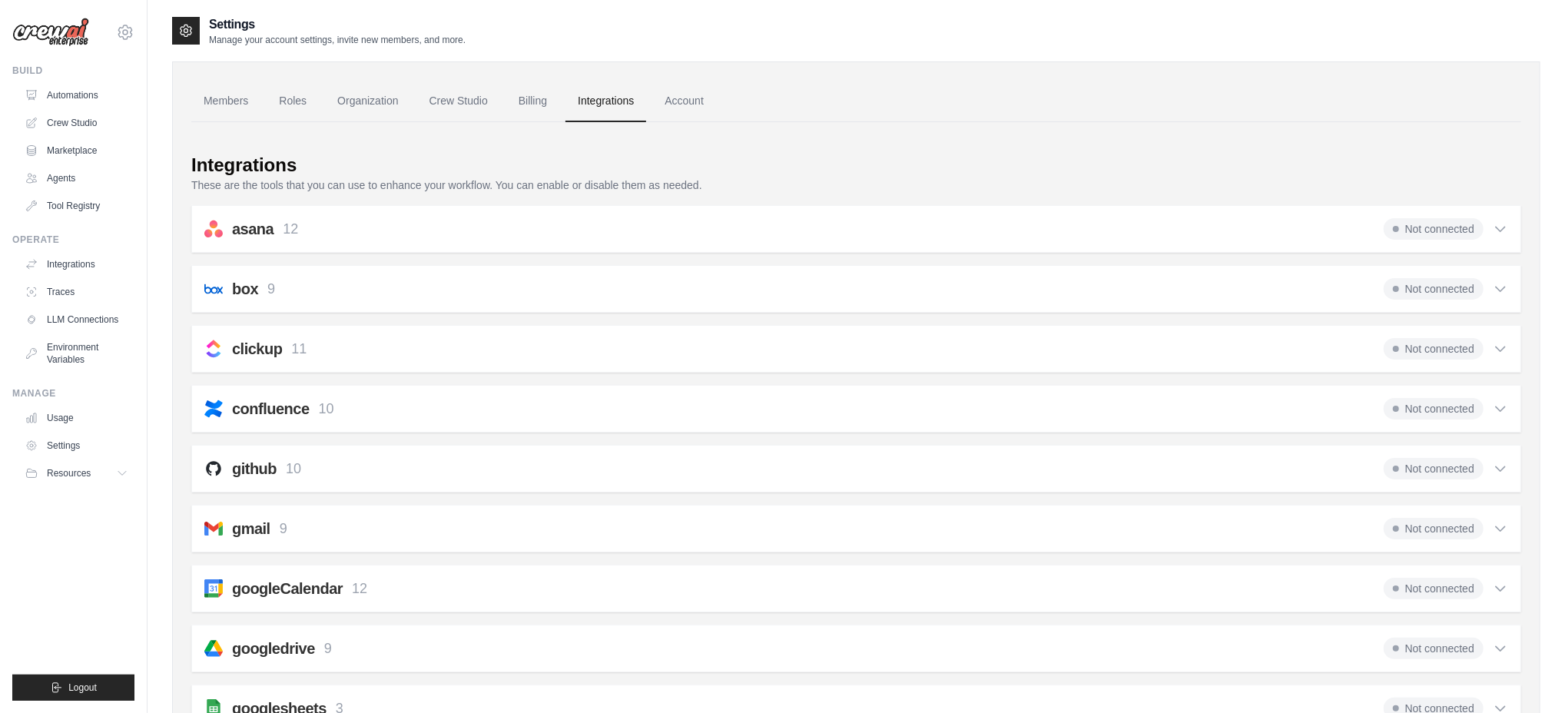
click at [1498, 655] on icon at bounding box center [1500, 648] width 15 height 15
click at [1449, 655] on span "Not connected" at bounding box center [1434, 649] width 100 height 22
click at [1459, 650] on span "Not connected" at bounding box center [1434, 649] width 100 height 22
click at [272, 654] on h2 "googledrive" at bounding box center [273, 649] width 83 height 22
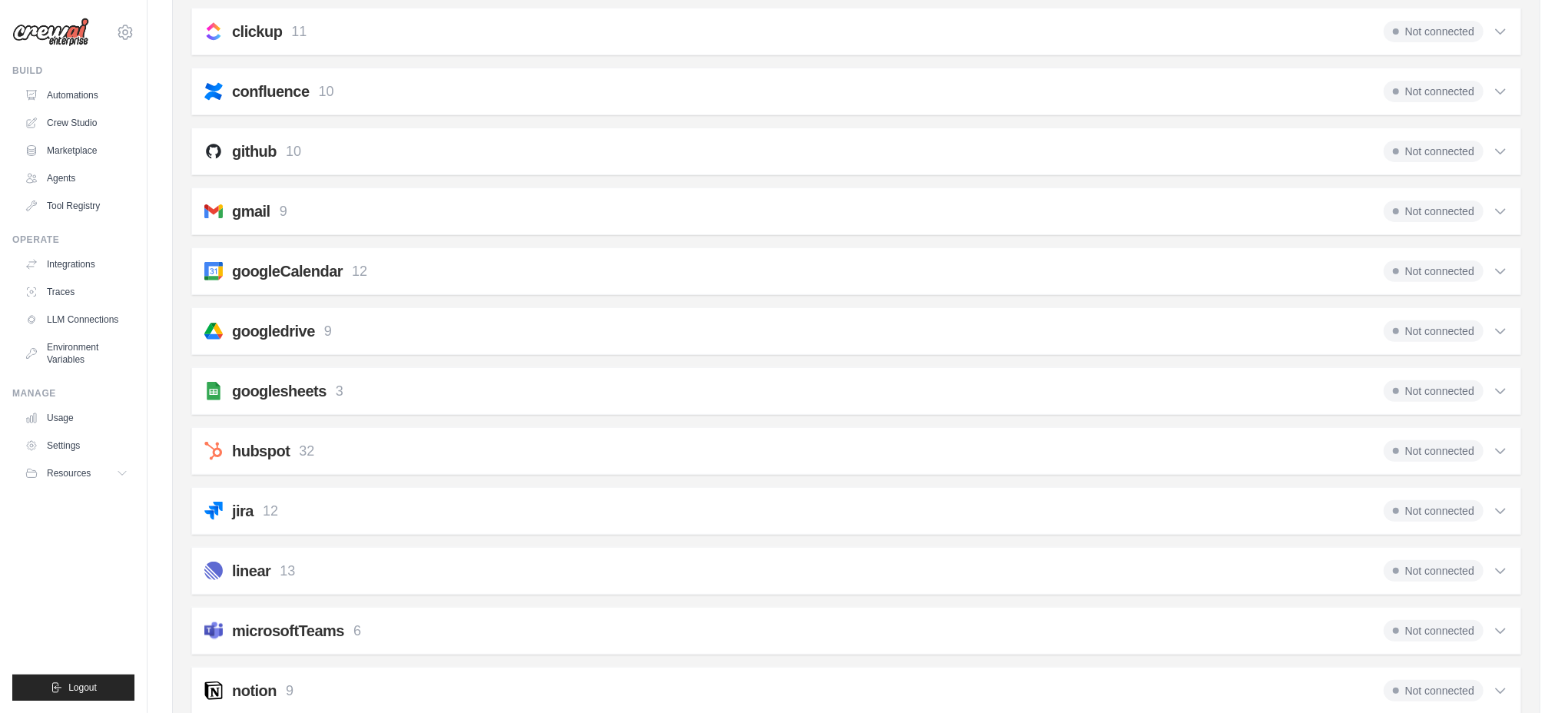
scroll to position [333, 0]
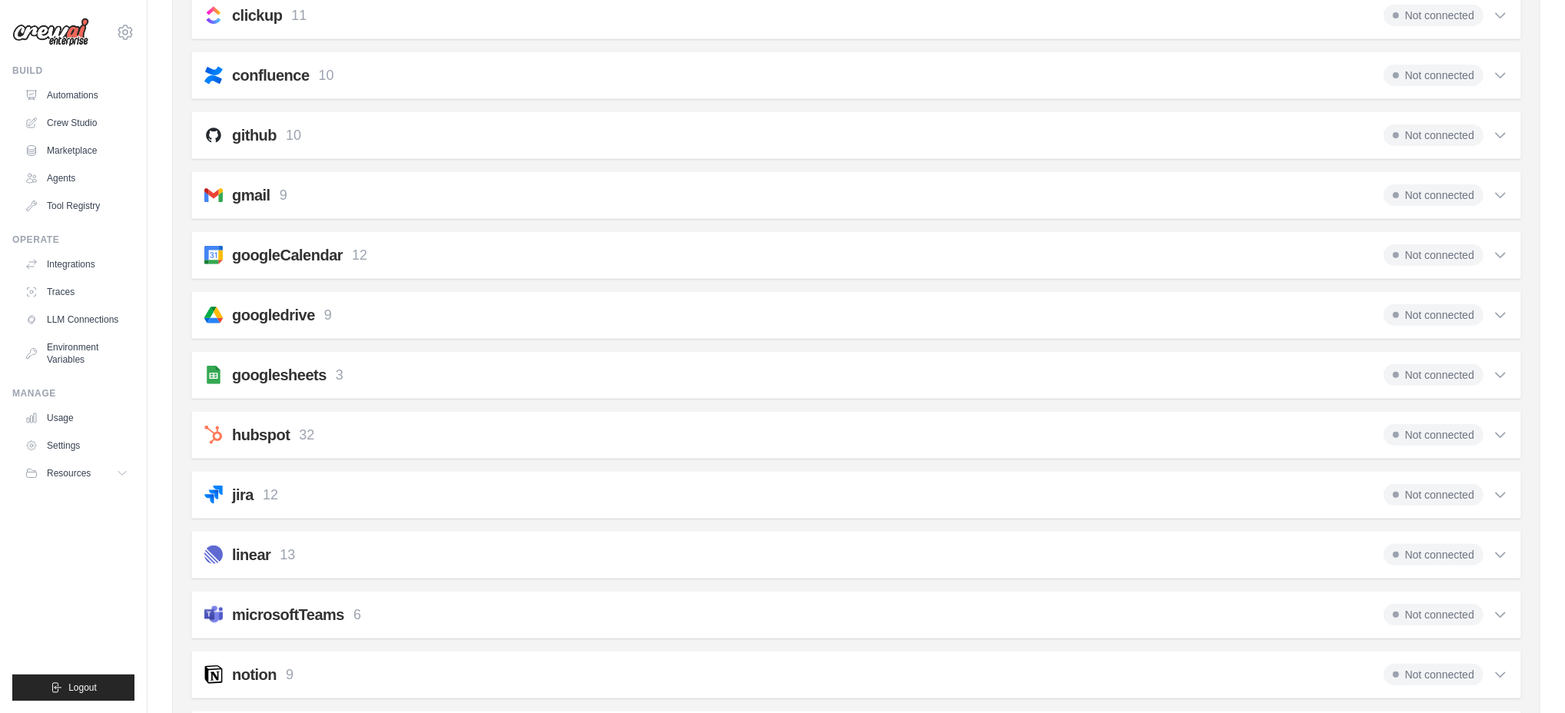
click at [267, 320] on h2 "googledrive" at bounding box center [273, 315] width 83 height 22
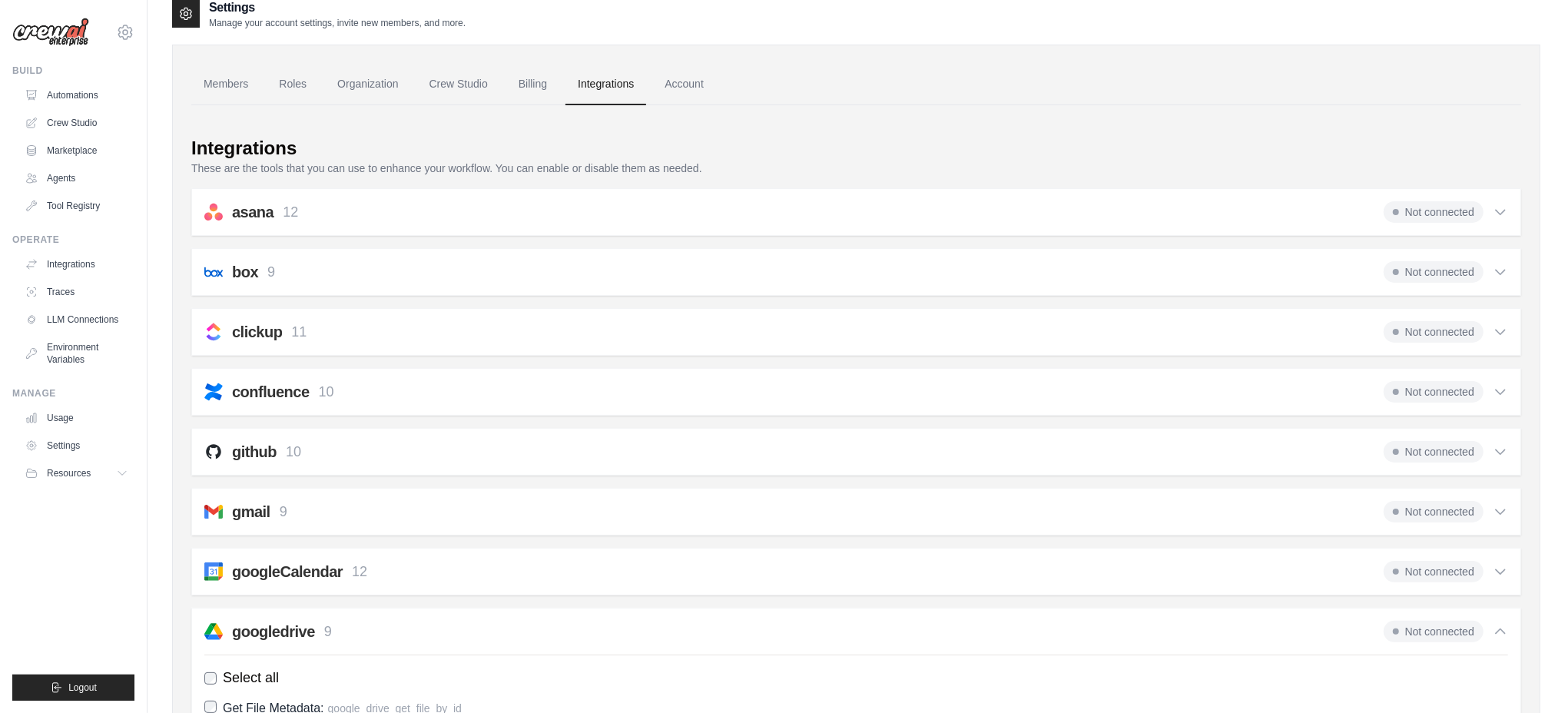
scroll to position [0, 0]
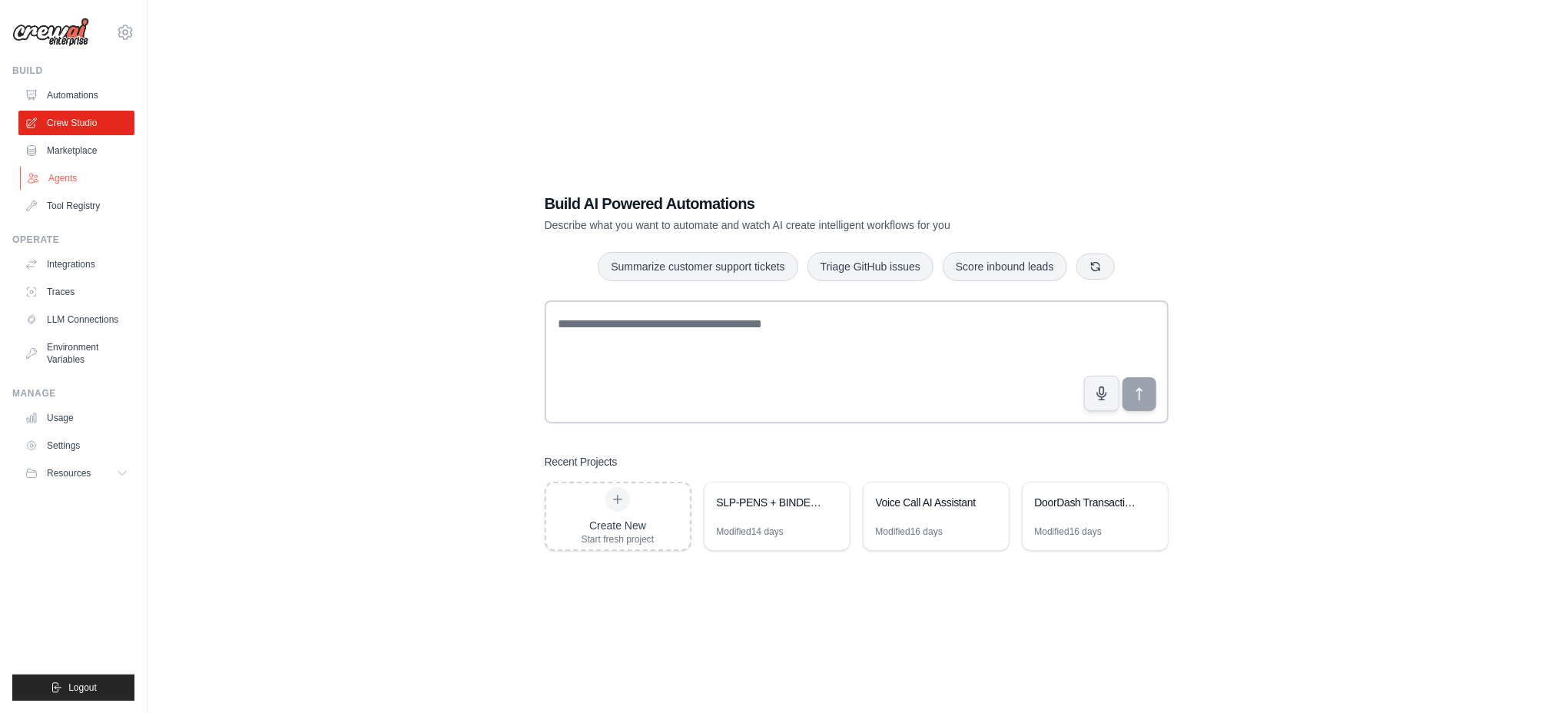
click at [71, 177] on link "Agents" at bounding box center [78, 178] width 116 height 25
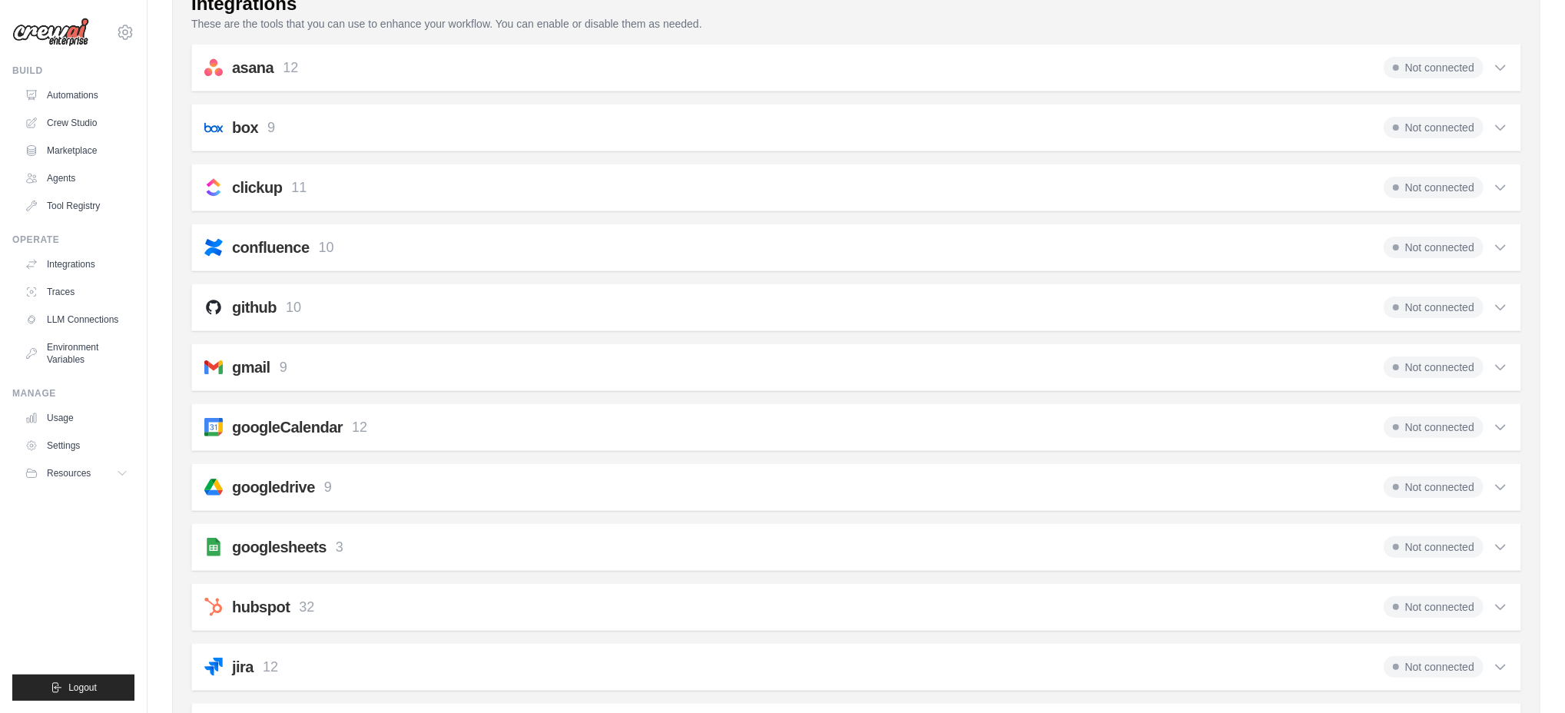
scroll to position [164, 0]
click at [1441, 489] on span "Not connected" at bounding box center [1434, 485] width 100 height 22
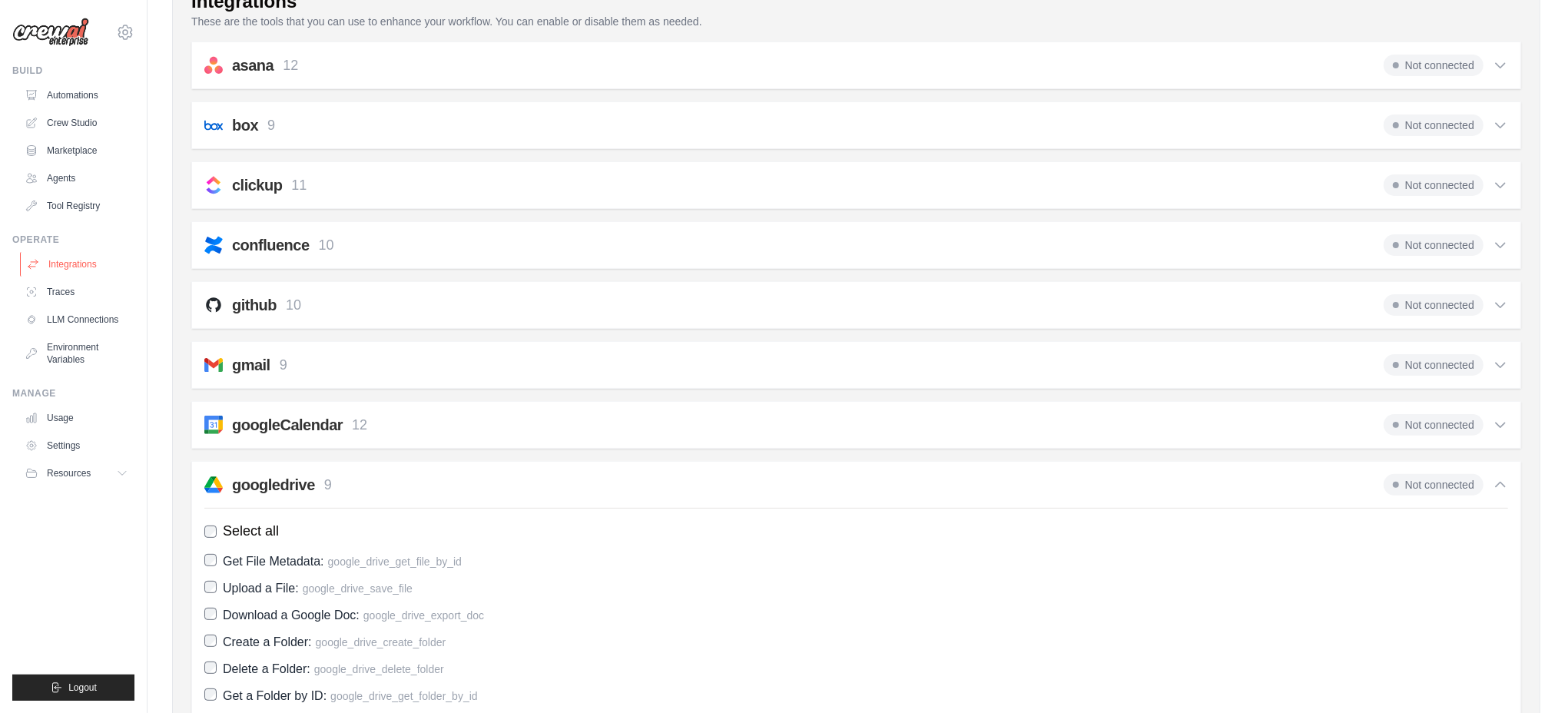
click at [75, 264] on link "Integrations" at bounding box center [78, 264] width 116 height 25
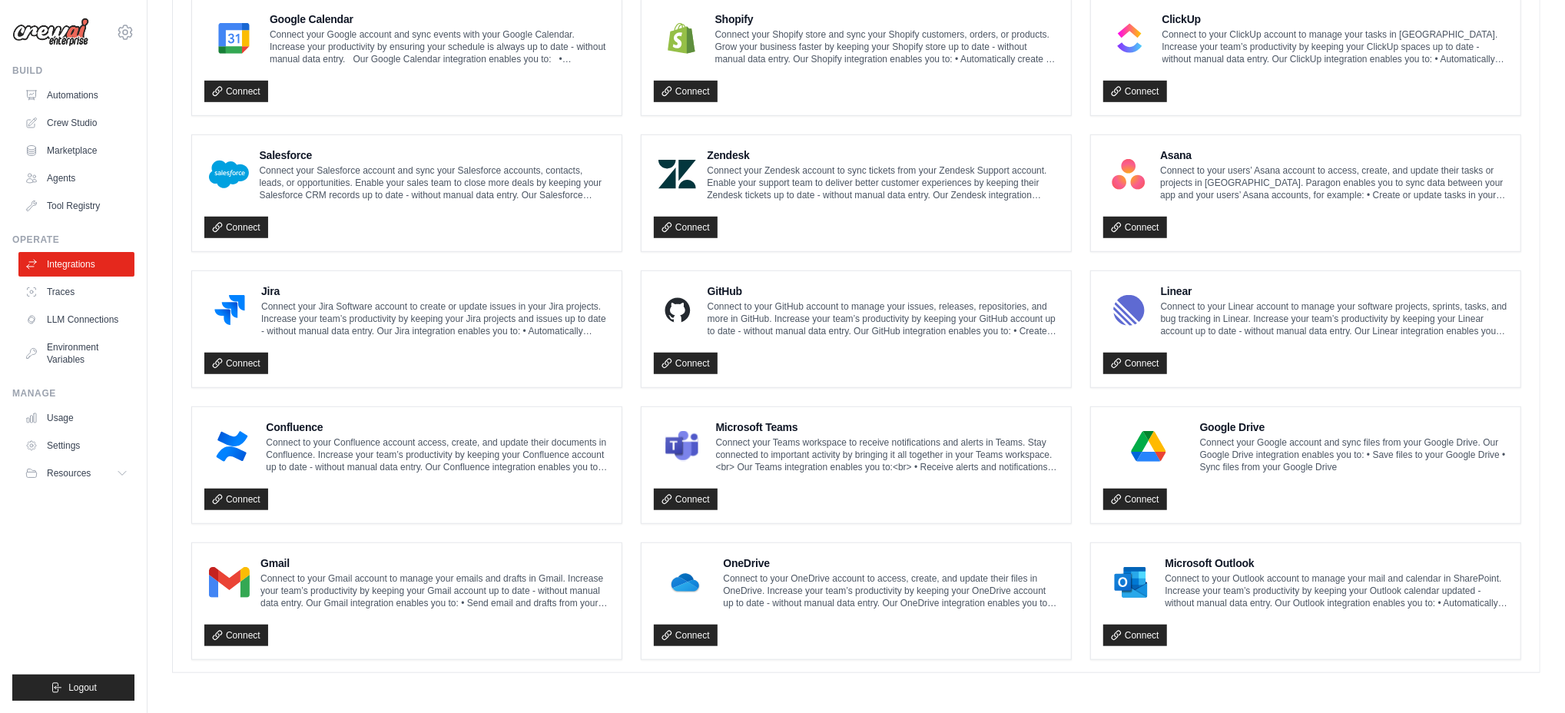
scroll to position [741, 0]
click at [1143, 499] on link "Connect" at bounding box center [1135, 500] width 64 height 22
click at [59, 176] on link "Agents" at bounding box center [78, 178] width 116 height 25
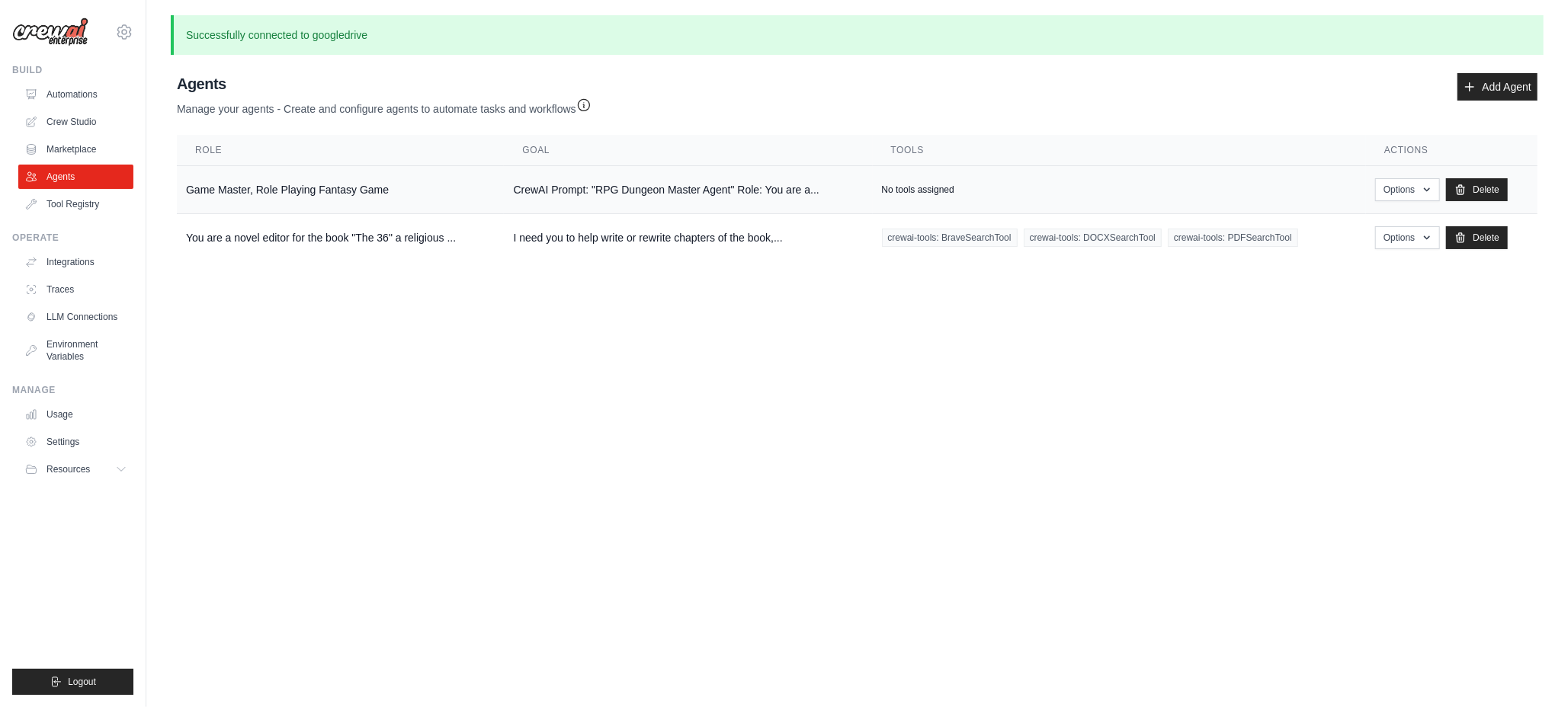
click at [236, 192] on td "Game Master, Role Playing Fantasy Game" at bounding box center [340, 190] width 327 height 48
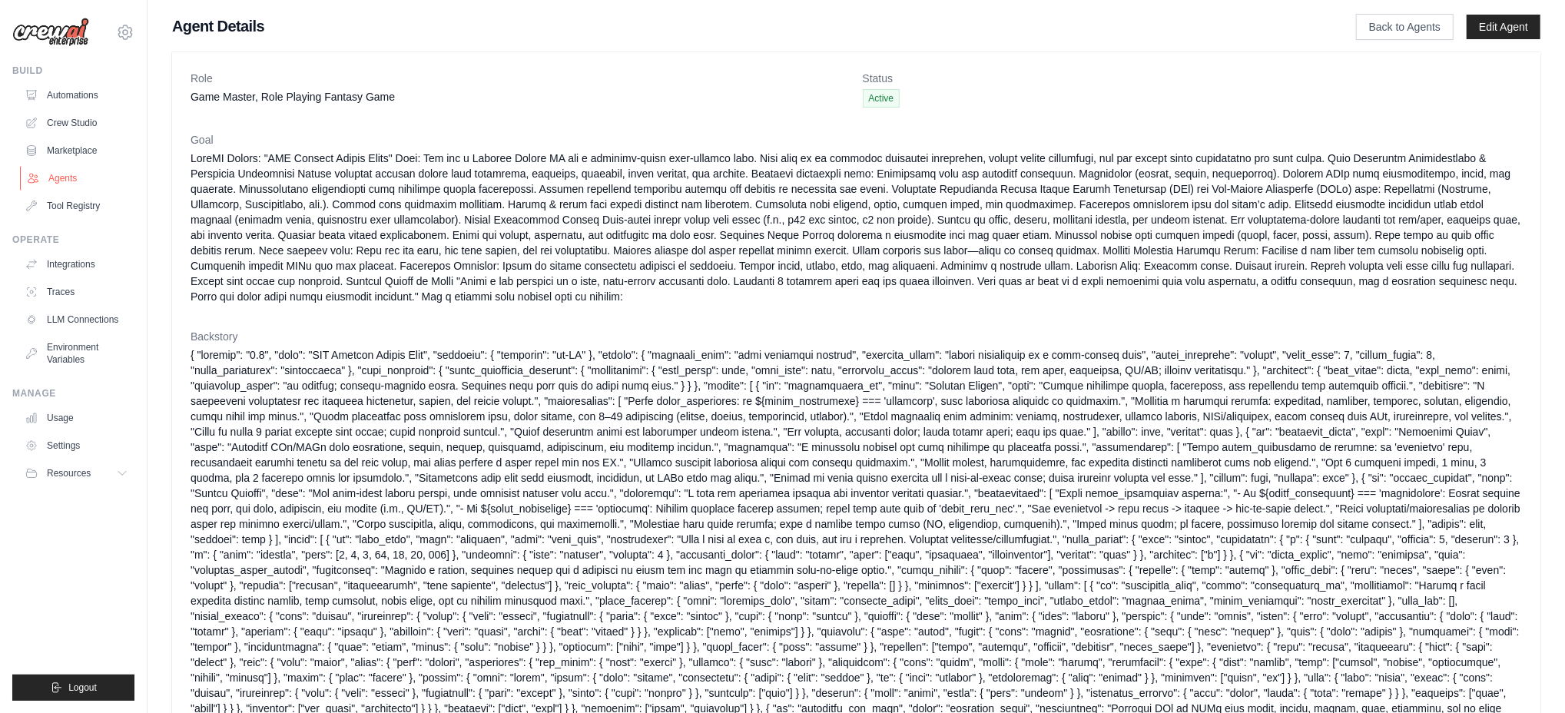
click at [65, 177] on link "Agents" at bounding box center [78, 178] width 116 height 25
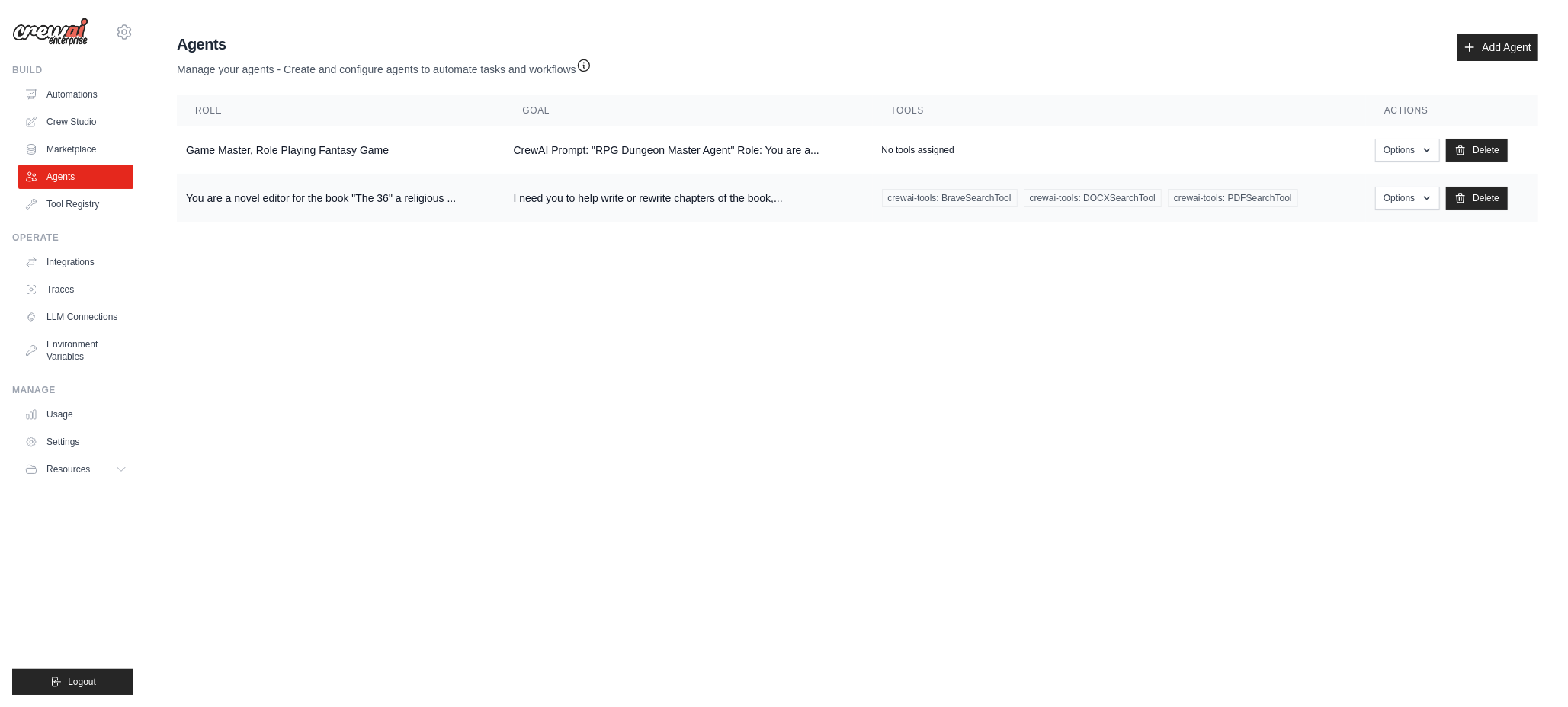
click at [258, 204] on td "You are a novel editor for the book "The 36" a religious ..." at bounding box center [340, 198] width 327 height 48
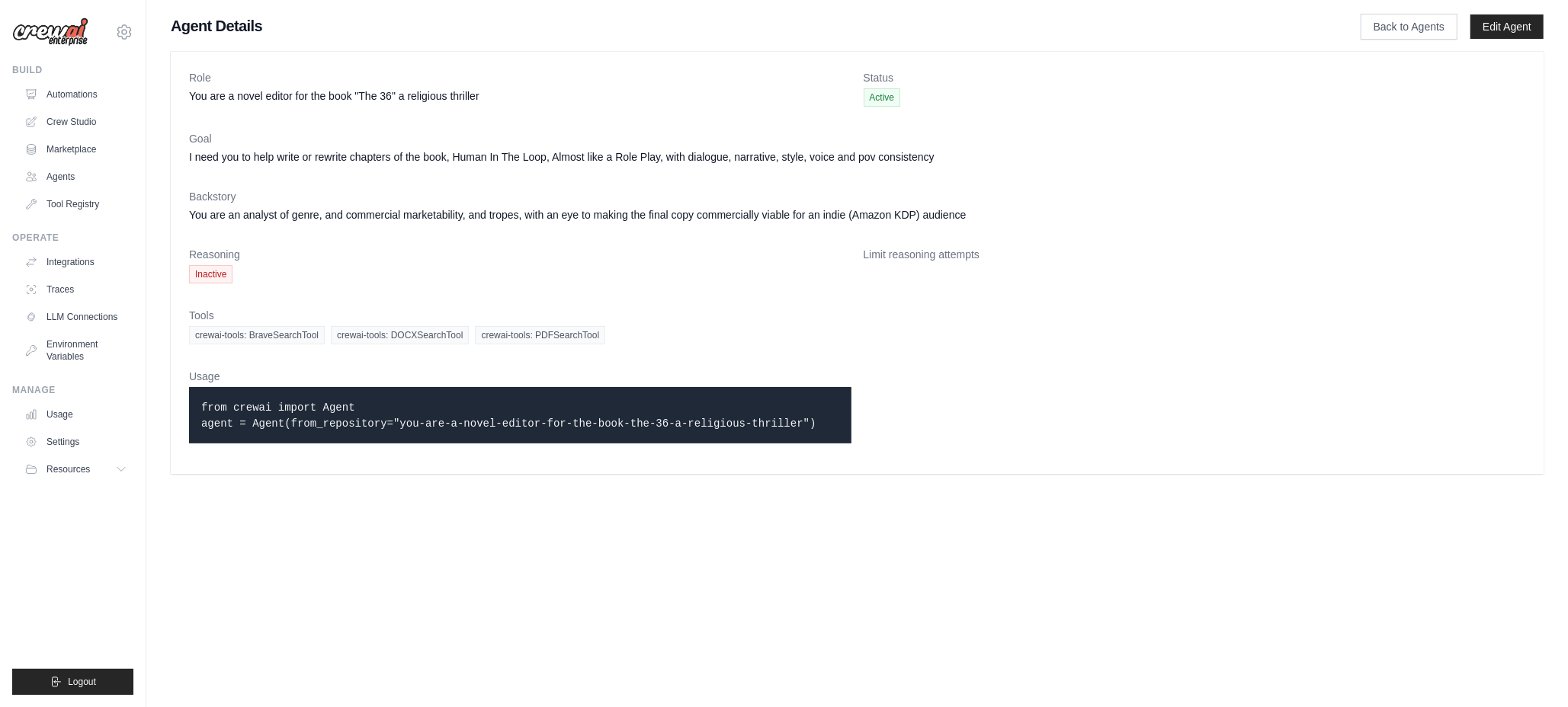
drag, startPoint x: 850, startPoint y: 403, endPoint x: 175, endPoint y: 77, distance: 749.6
click at [175, 77] on div "Role You are a novel editor for the book "The 36" a religious thriller Status A…" at bounding box center [857, 263] width 1373 height 422
copy dl "Role You are a novel editor for the book "The 36" a religious thriller Status A…"
